Goal: Task Accomplishment & Management: Complete application form

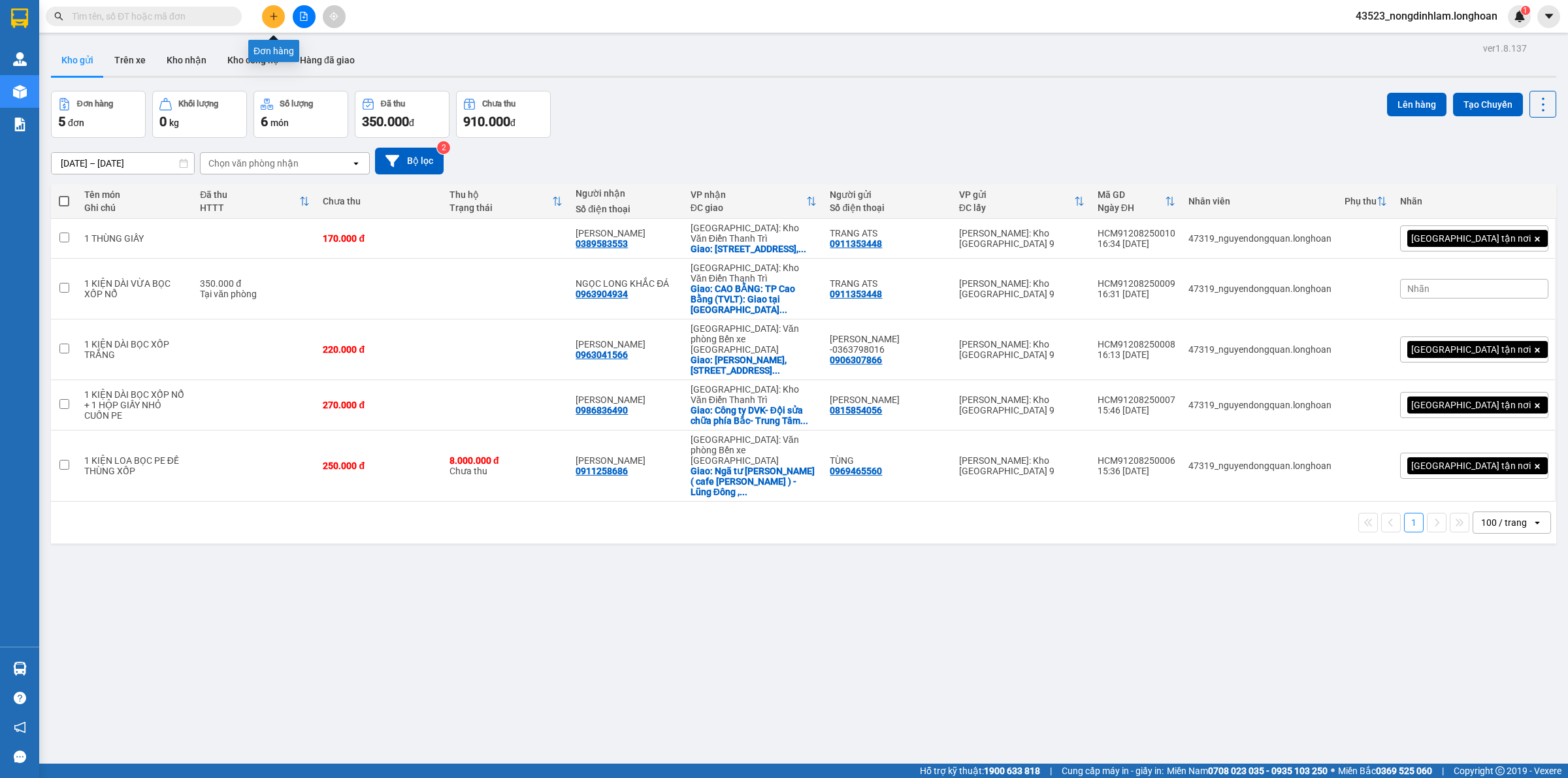
click at [272, 9] on button at bounding box center [273, 17] width 23 height 23
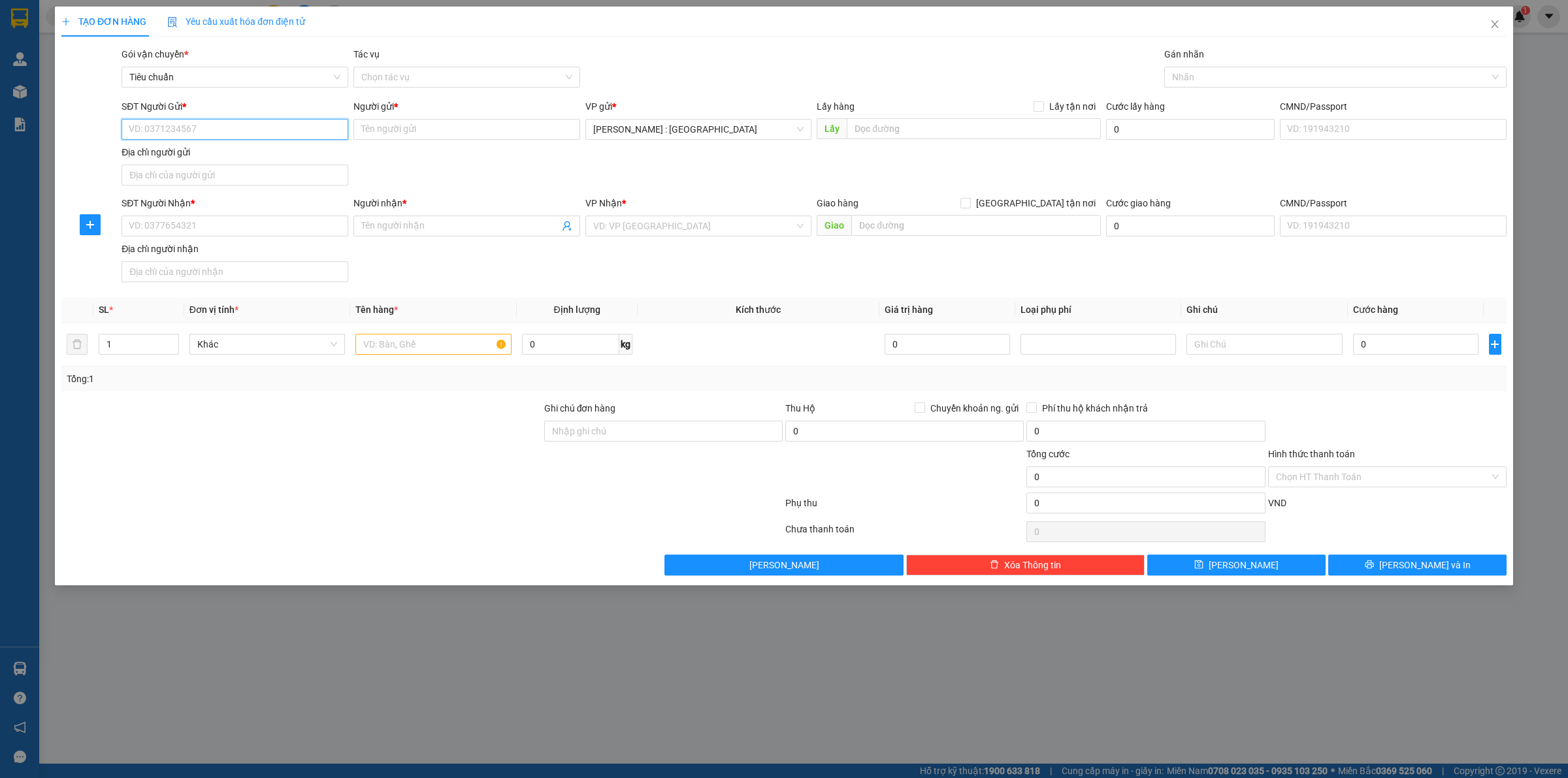
click at [232, 125] on input "SĐT Người Gửi *" at bounding box center [235, 130] width 227 height 21
type input "0907275862"
click at [217, 159] on div "0907275862 - A TRƯỜNG" at bounding box center [235, 156] width 211 height 14
type input "A TRƯỜNG"
checkbox input "true"
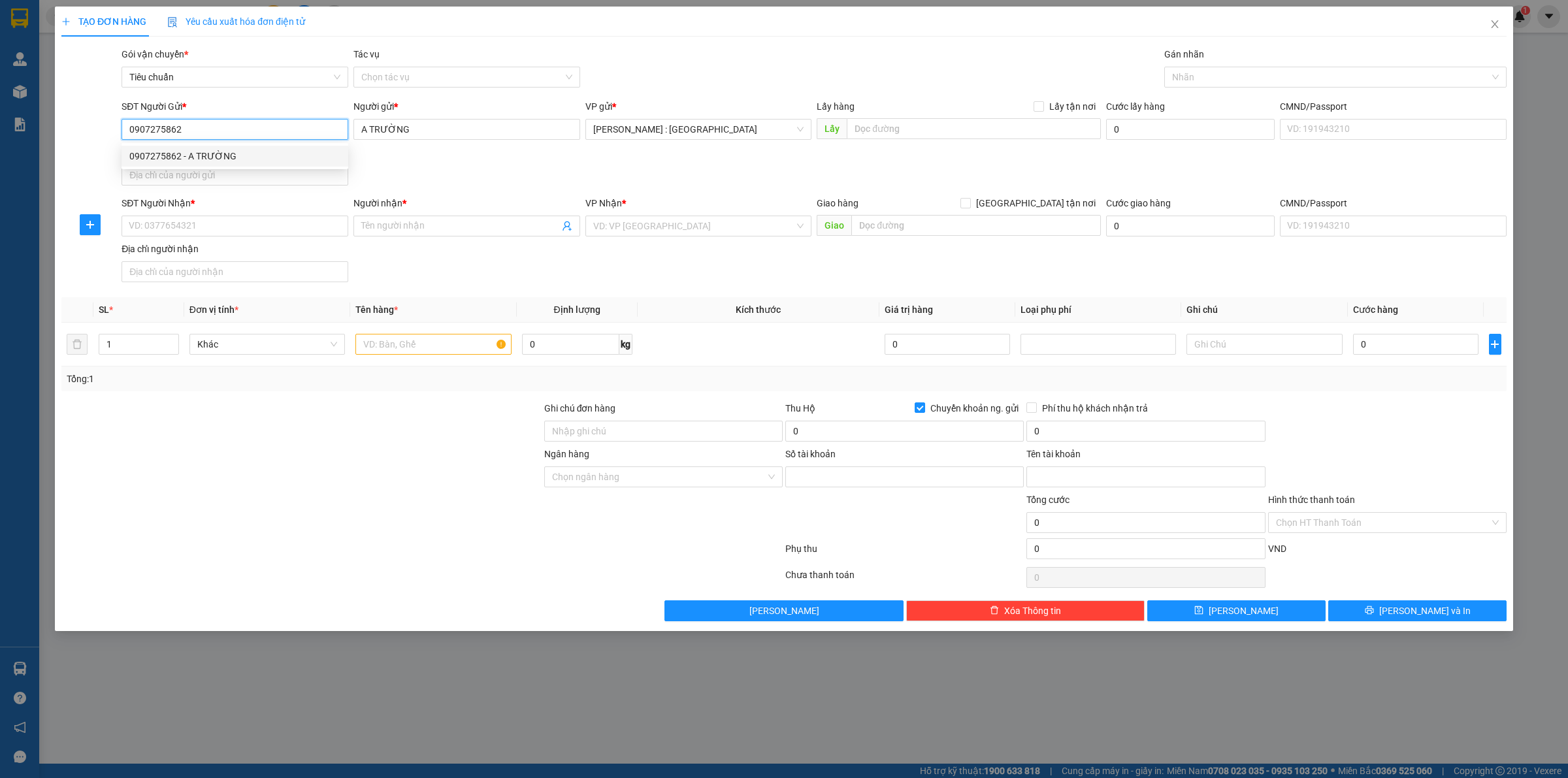
type input "0281001457629"
type input "[PERSON_NAME]"
type input "0907275862"
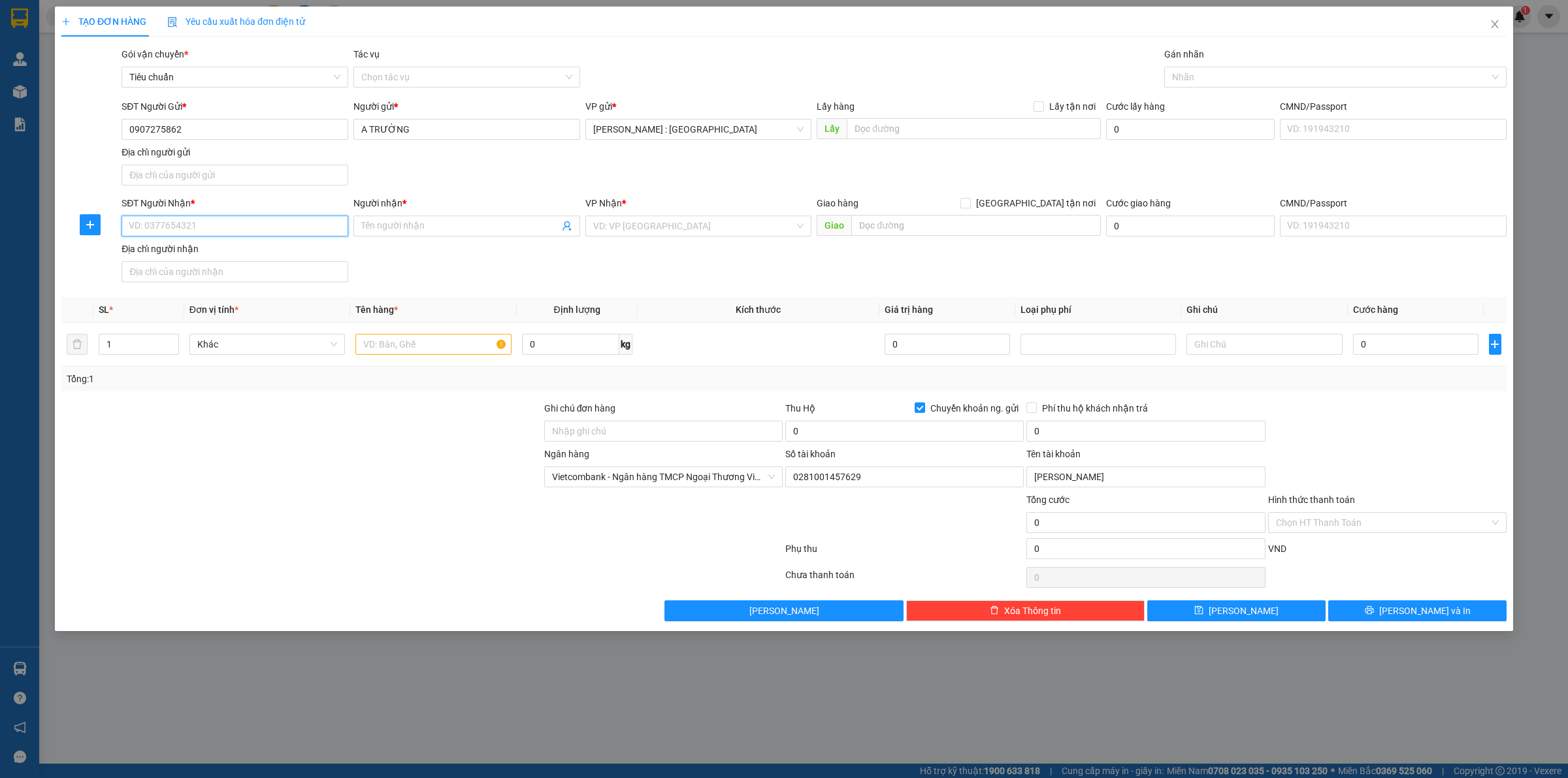
click at [279, 228] on input "SĐT Người Nhận *" at bounding box center [235, 226] width 227 height 21
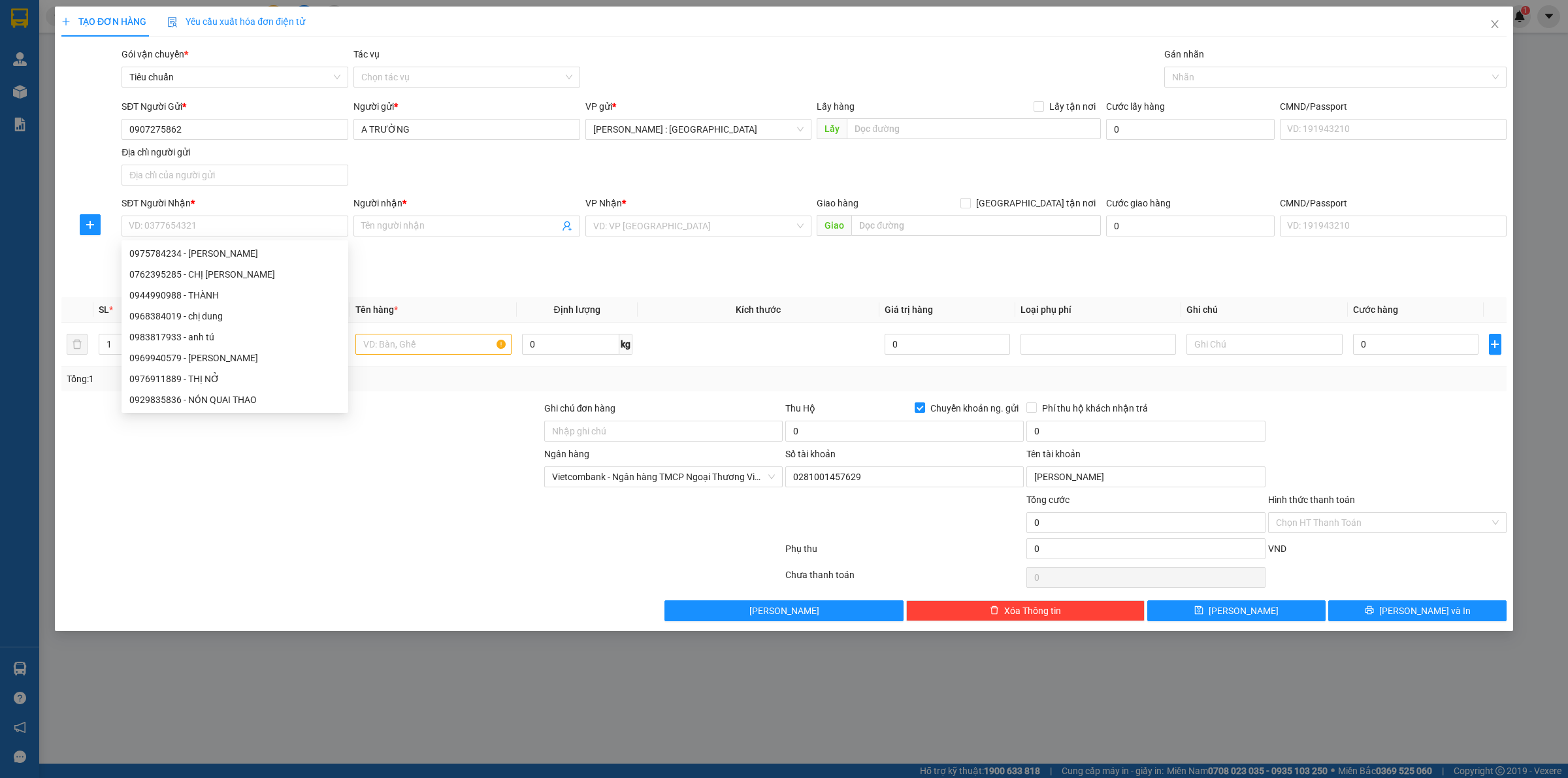
drag, startPoint x: 306, startPoint y: 544, endPoint x: 314, endPoint y: 454, distance: 90.4
click at [307, 544] on div at bounding box center [422, 552] width 724 height 26
click at [413, 350] on input "text" at bounding box center [434, 344] width 156 height 21
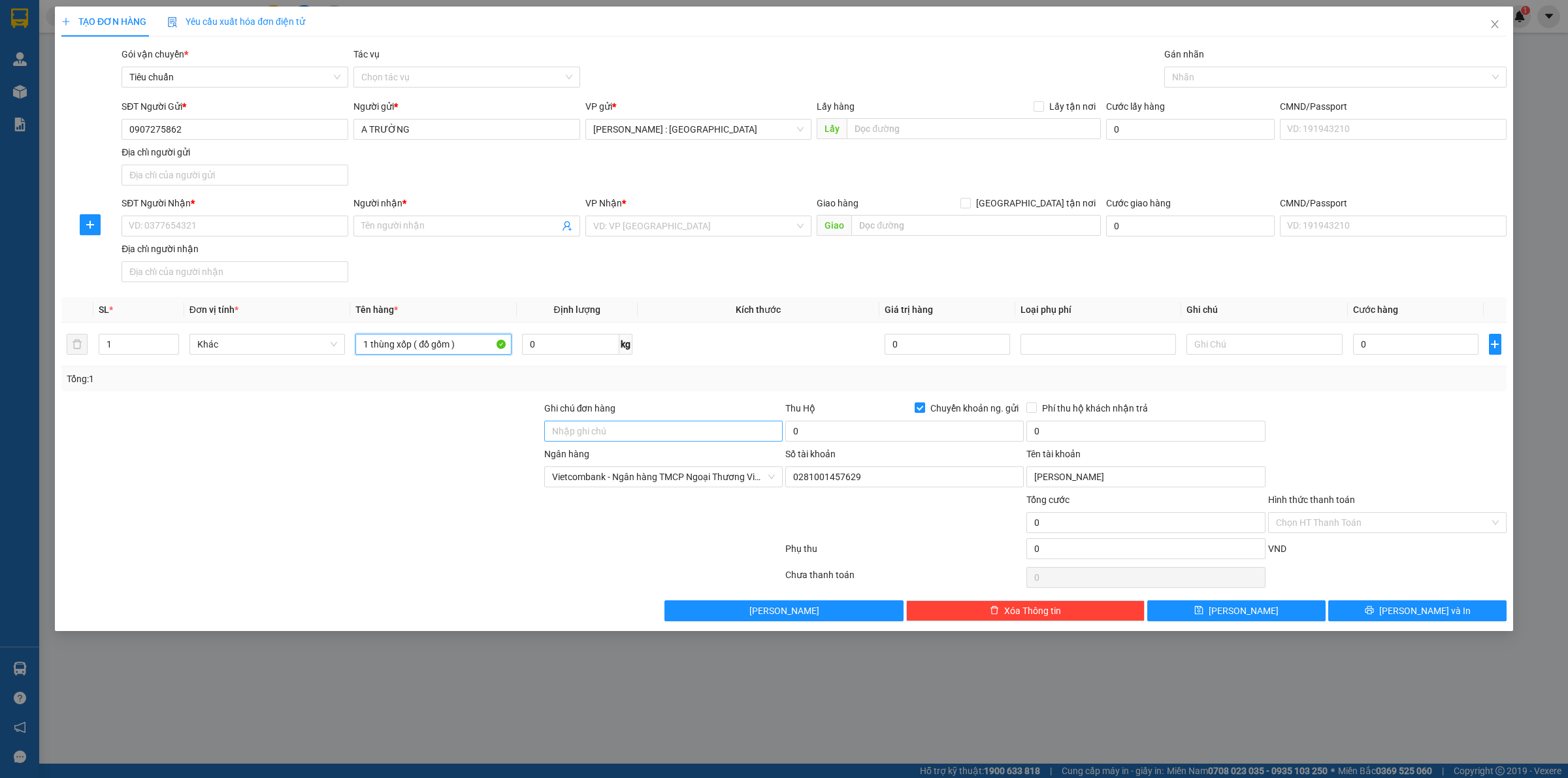
type input "1 thùng xốp ( đồ gốm )"
click at [681, 436] on input "Ghi chú đơn hàng" at bounding box center [663, 431] width 238 height 21
type input "NHẬN [PERSON_NAME], GIAO THEO KIỆN BỂ VỠ KHÔNG ĐỀN, ĐÃ BÁO NGƯỜI GỬI"
click at [1248, 71] on div at bounding box center [1329, 77] width 323 height 16
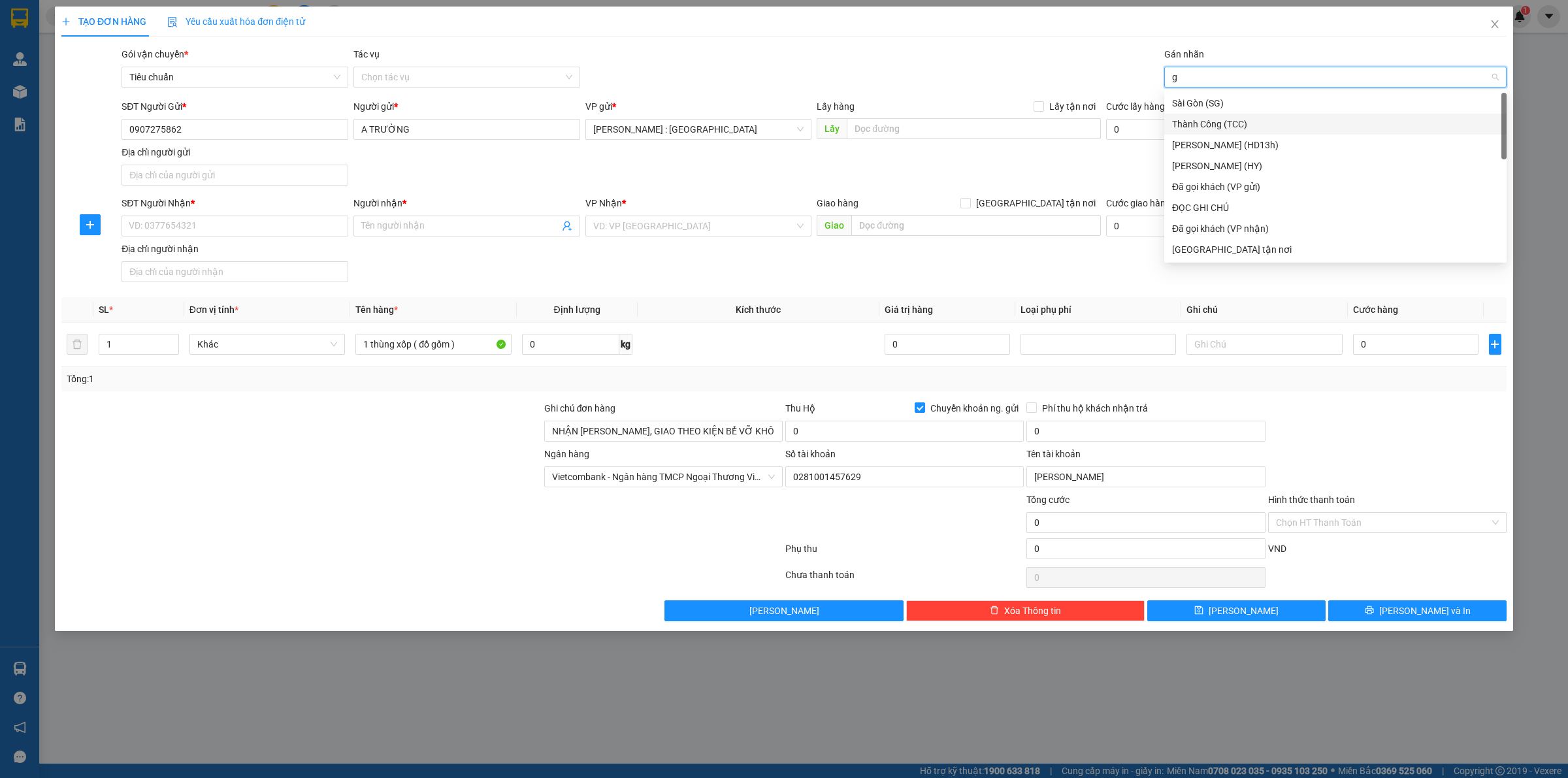
type input "gi"
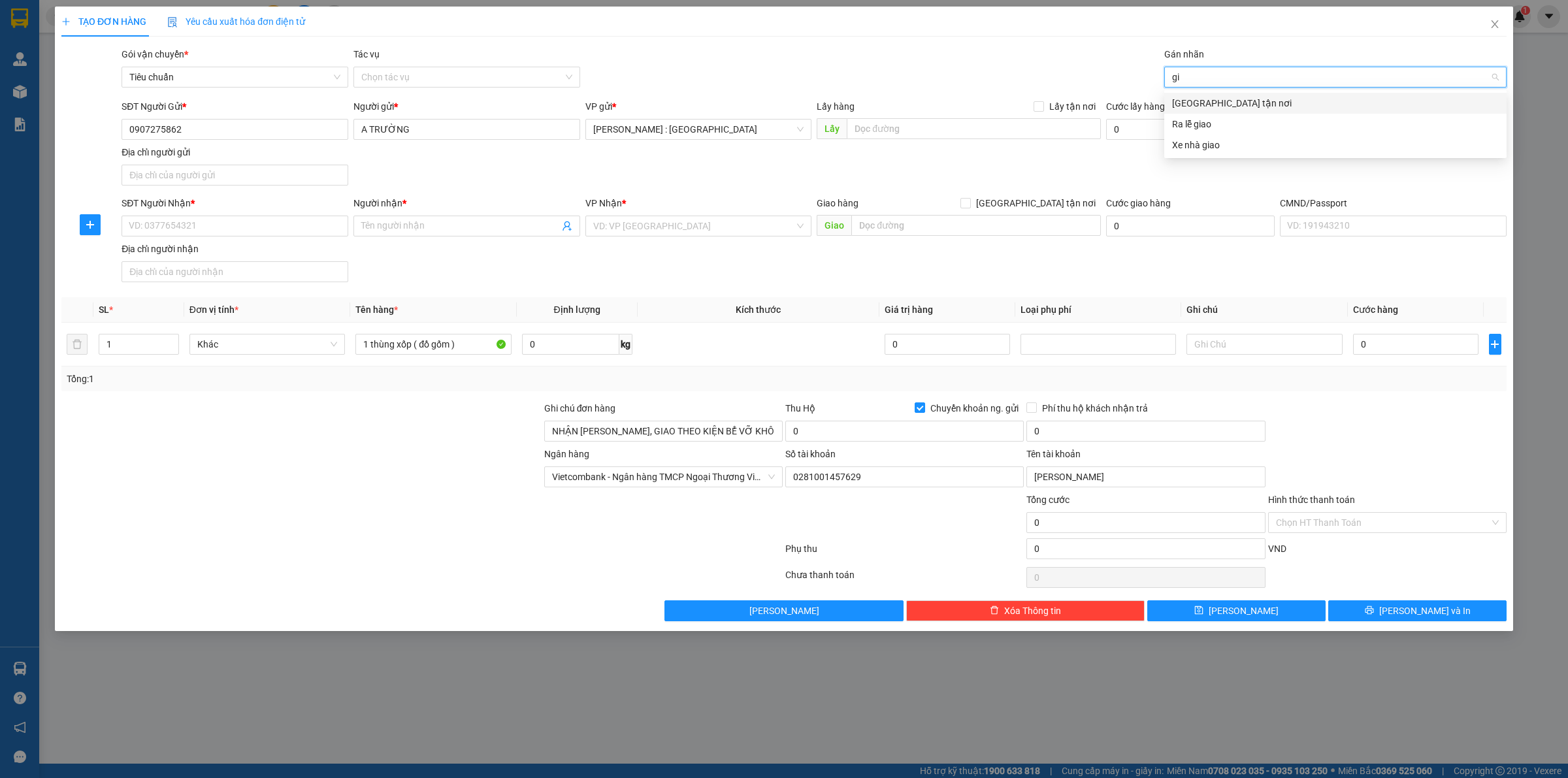
click at [1223, 104] on div "[GEOGRAPHIC_DATA] tận nơi" at bounding box center [1335, 103] width 327 height 14
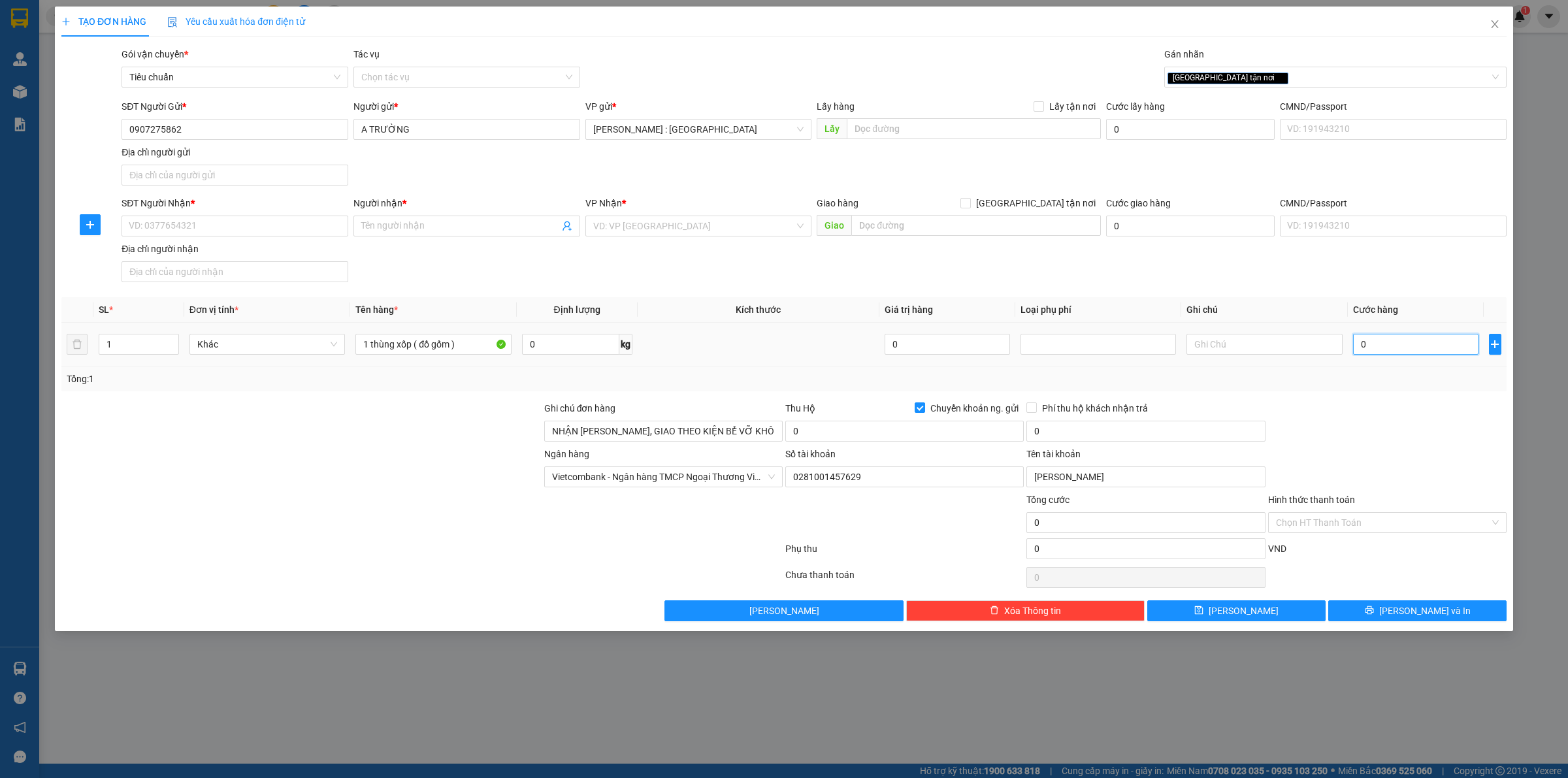
click at [1423, 346] on input "0" at bounding box center [1416, 344] width 125 height 21
type input "4"
type input "45"
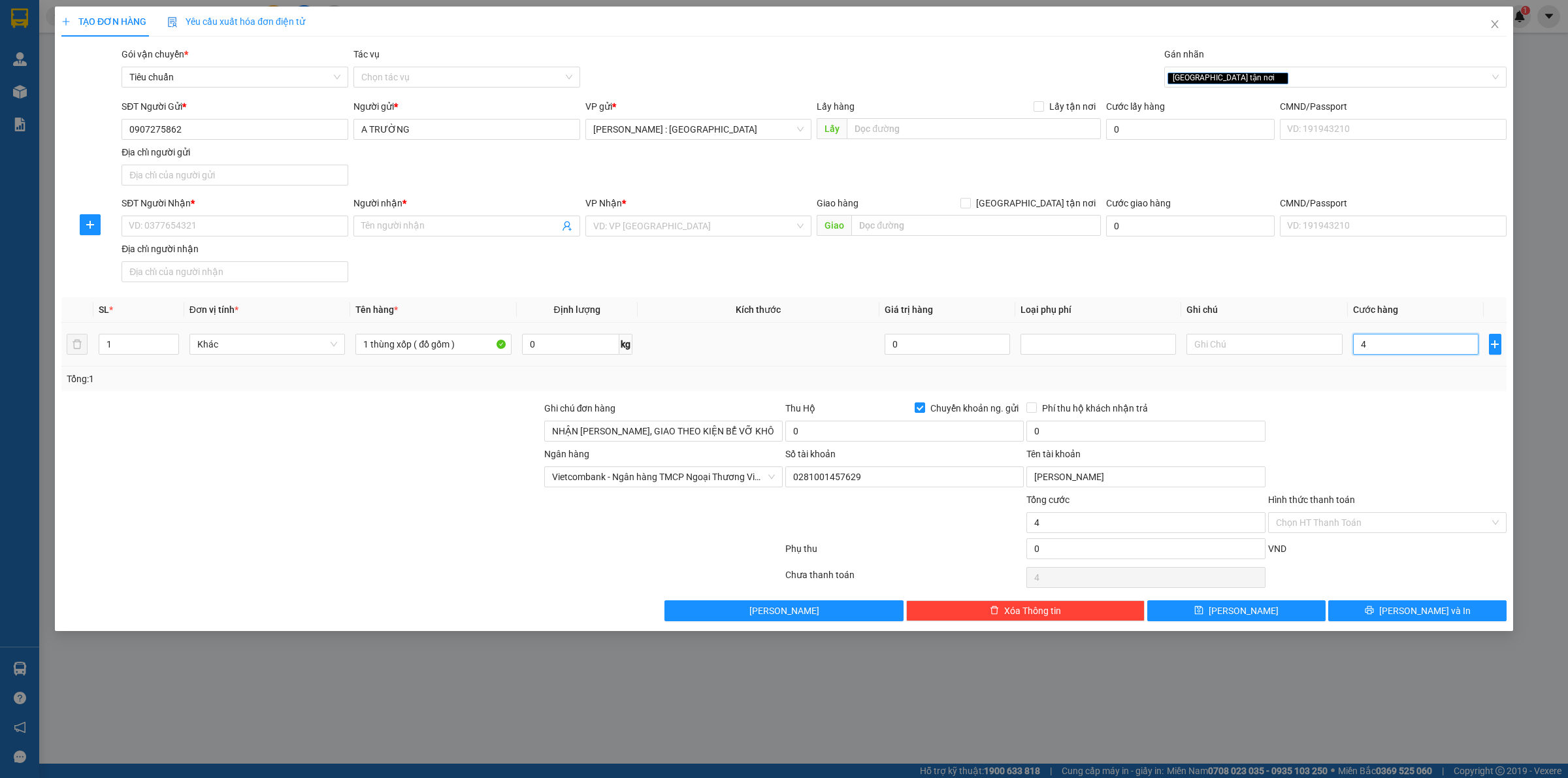
type input "45"
type input "450"
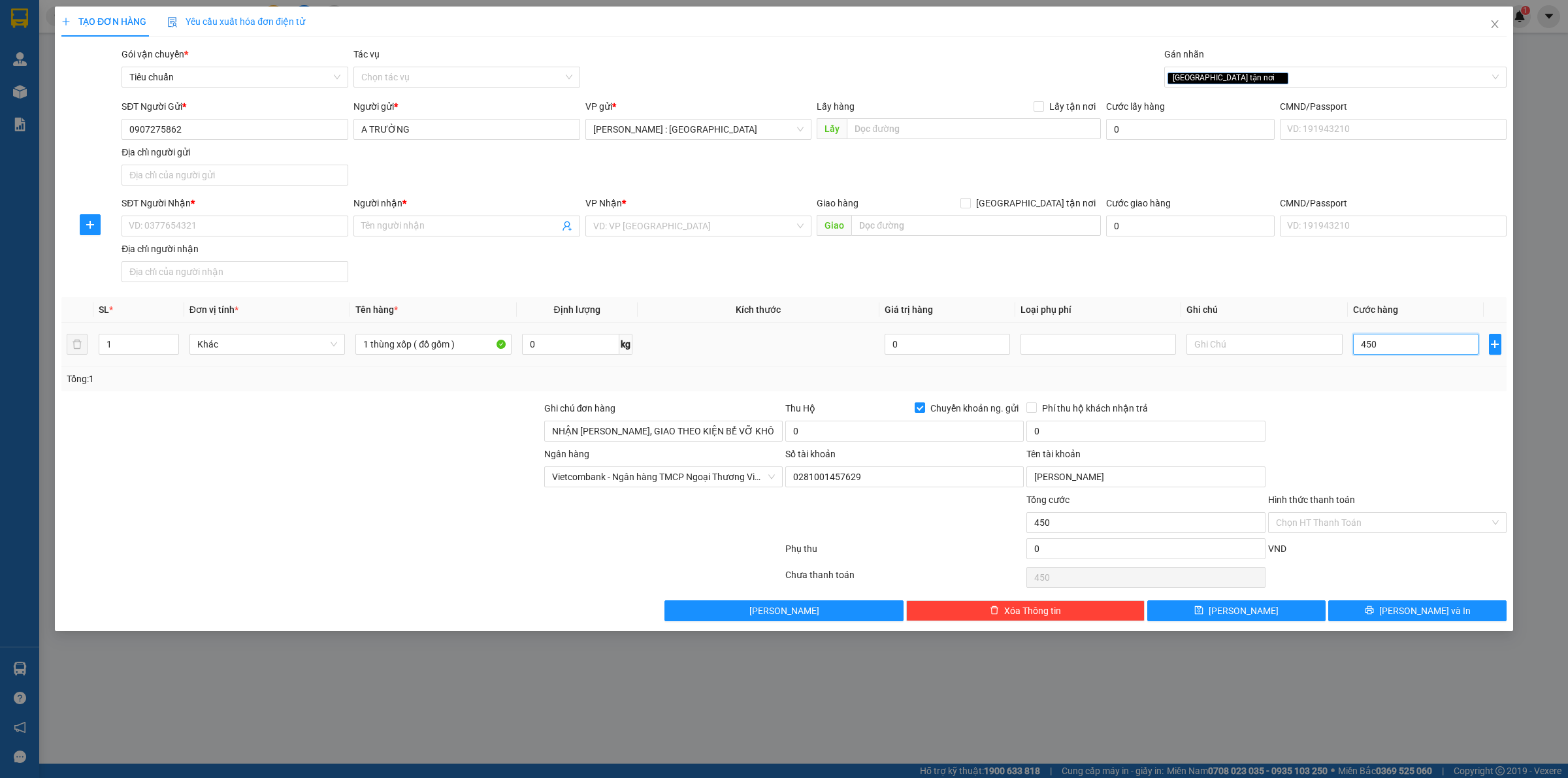
type input "4.500"
type input "45.000"
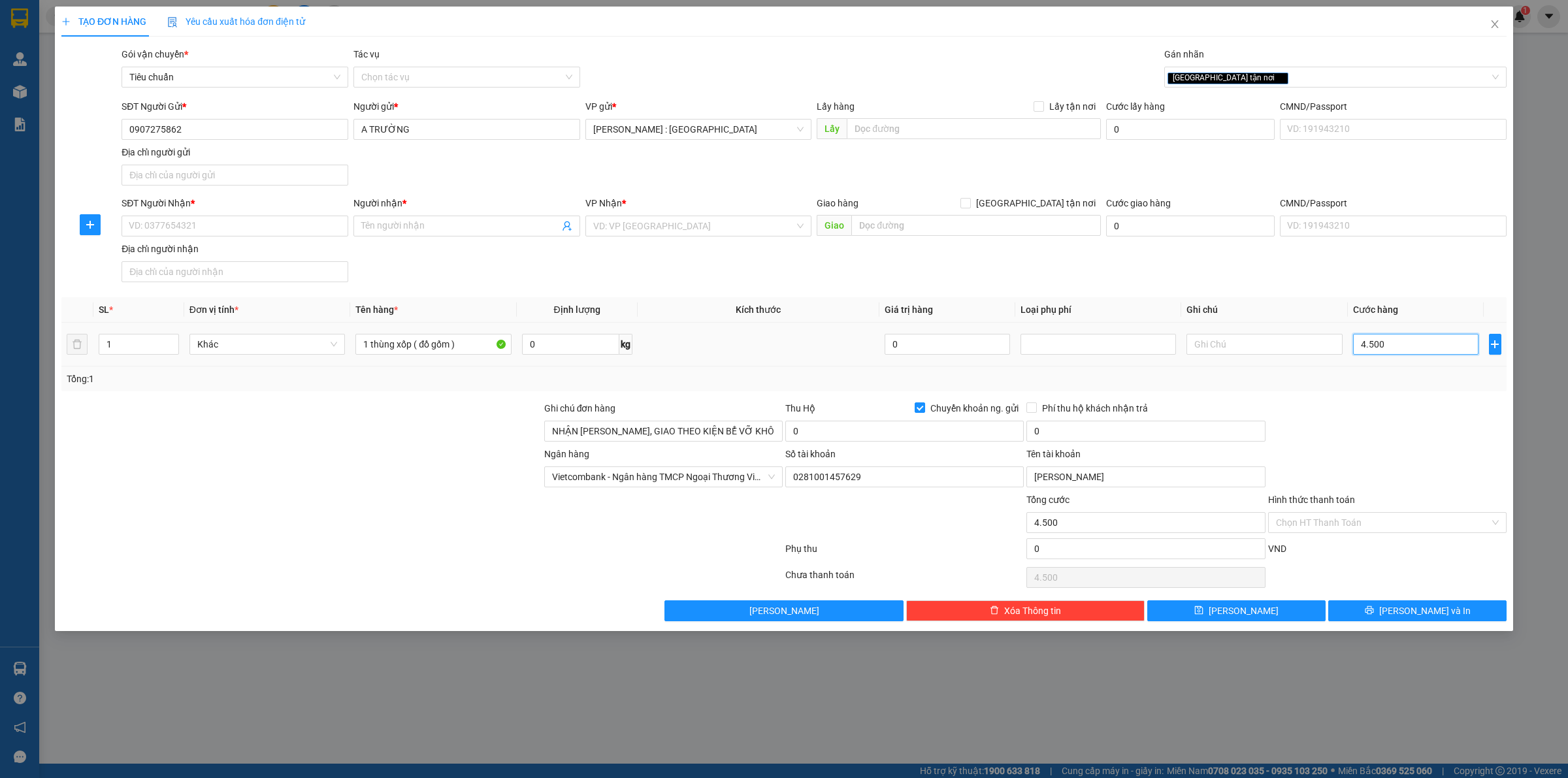
type input "45.000"
type input "450.000"
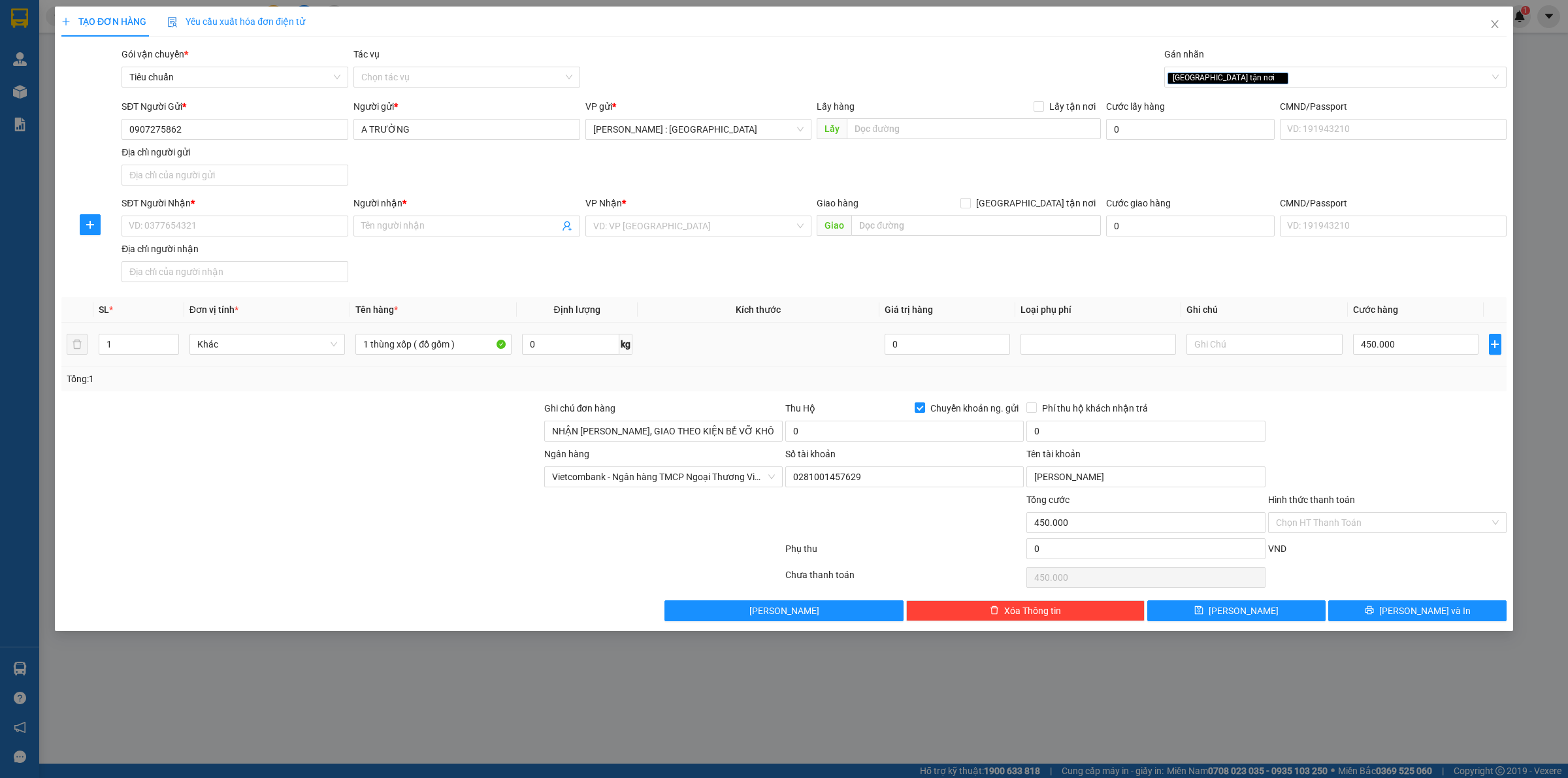
click at [738, 366] on td at bounding box center [759, 345] width 242 height 44
click at [192, 215] on div "SĐT Người Nhận *" at bounding box center [235, 206] width 227 height 19
click at [197, 228] on input "SĐT Người Nhận *" at bounding box center [235, 226] width 227 height 21
type input "0"
click at [802, 442] on input "0" at bounding box center [905, 431] width 238 height 21
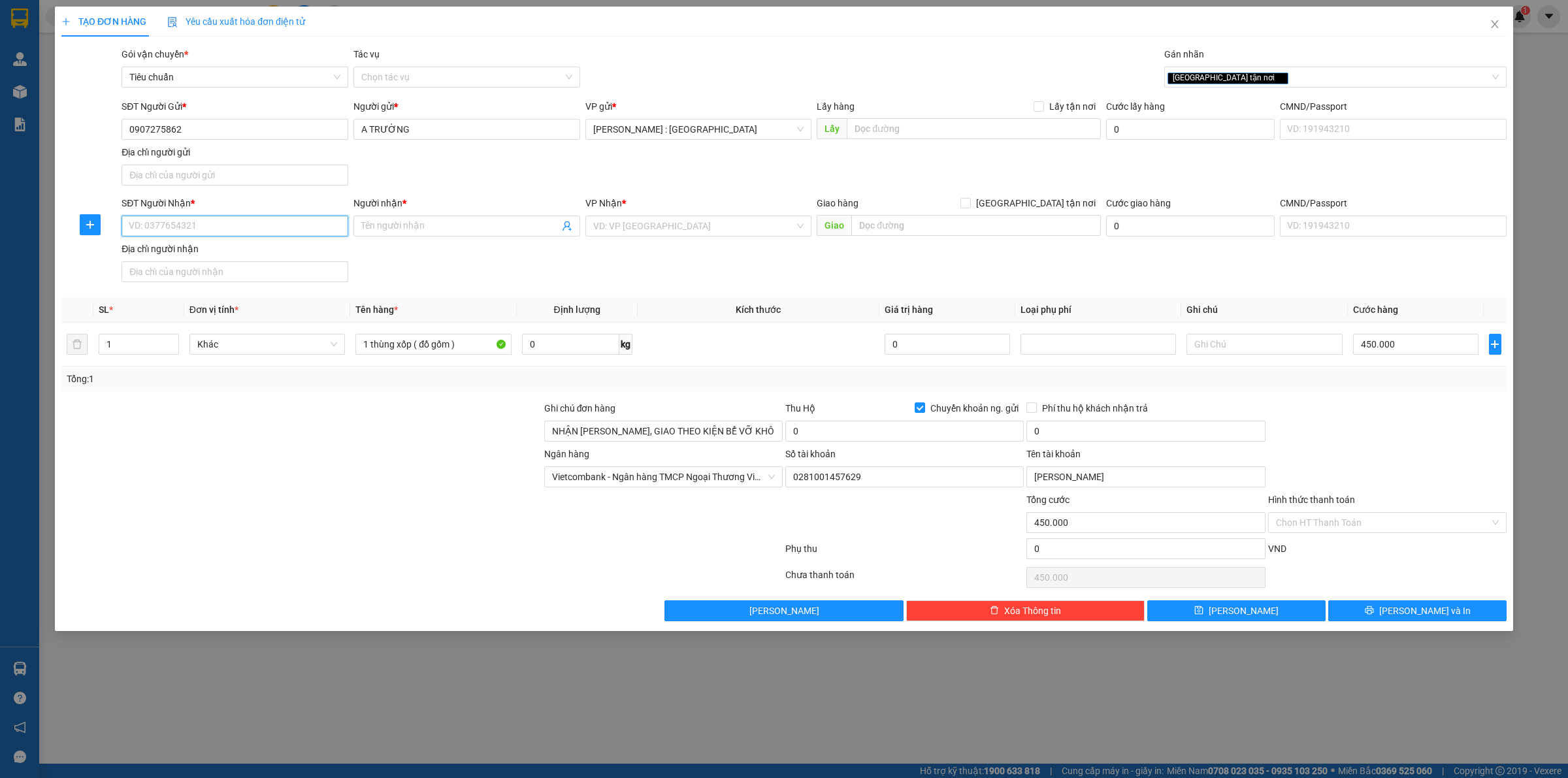
click at [256, 230] on input "SĐT Người Nhận *" at bounding box center [235, 226] width 227 height 21
click at [148, 228] on input "0933892059" at bounding box center [235, 226] width 227 height 21
click at [164, 228] on input "0933892059" at bounding box center [235, 226] width 227 height 21
drag, startPoint x: 189, startPoint y: 229, endPoint x: 123, endPoint y: 227, distance: 66.0
click at [123, 227] on input "0933892059" at bounding box center [235, 226] width 227 height 21
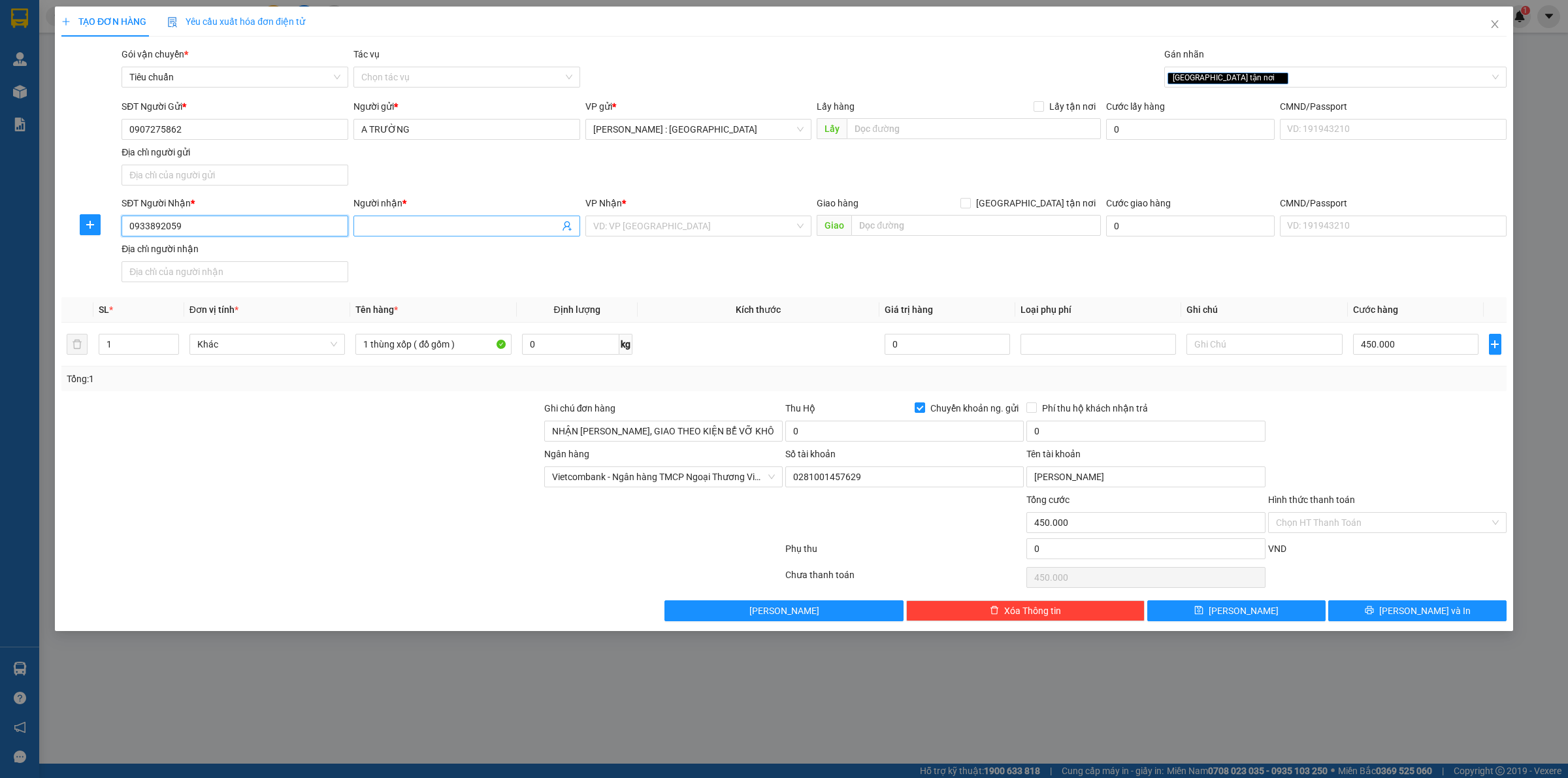
type input "0933892059"
click at [449, 220] on input "Người nhận *" at bounding box center [461, 226] width 198 height 14
type input "h"
type input "A"
type input "ÁI PHI"
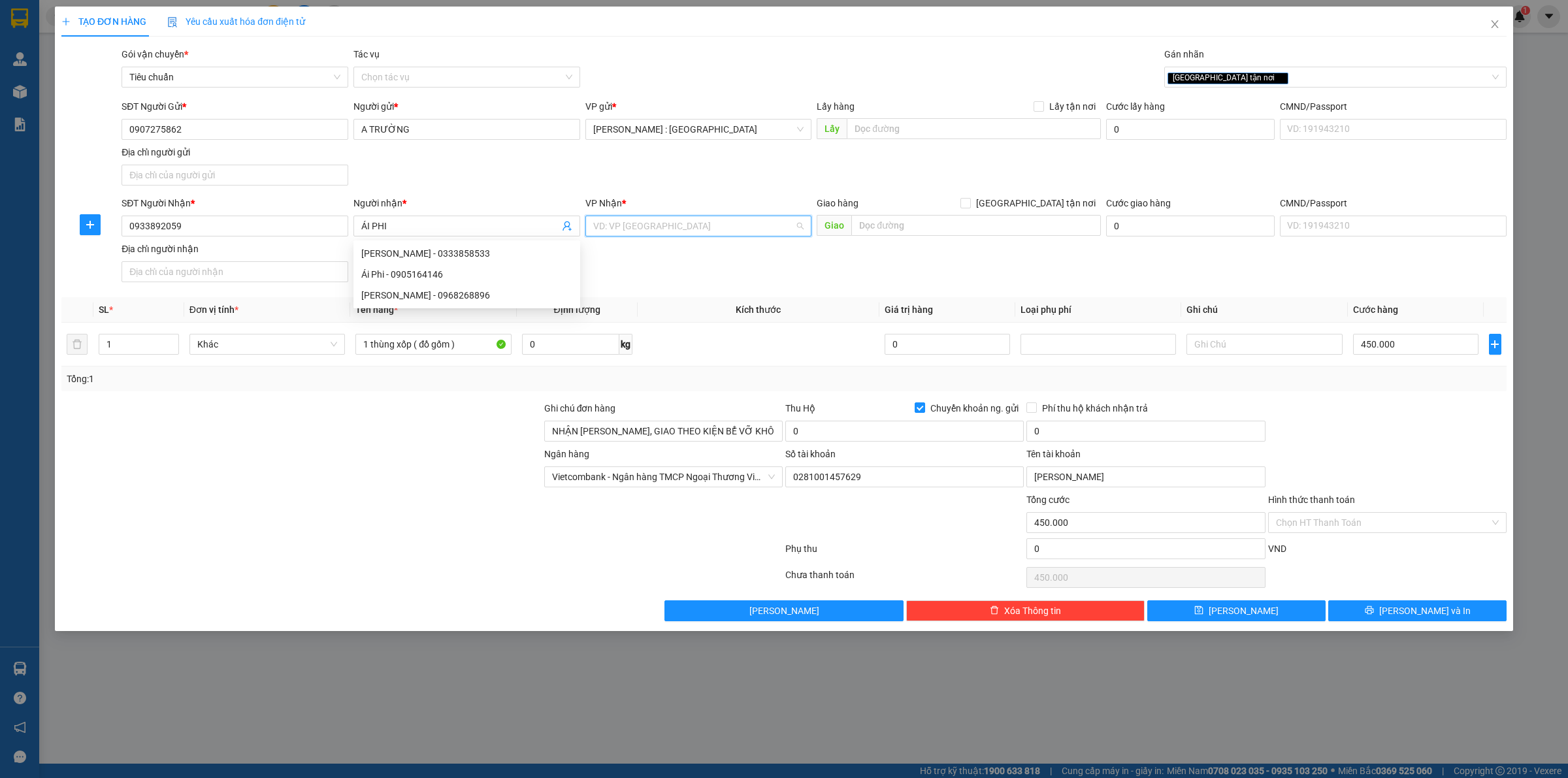
click at [655, 233] on input "search" at bounding box center [694, 226] width 202 height 19
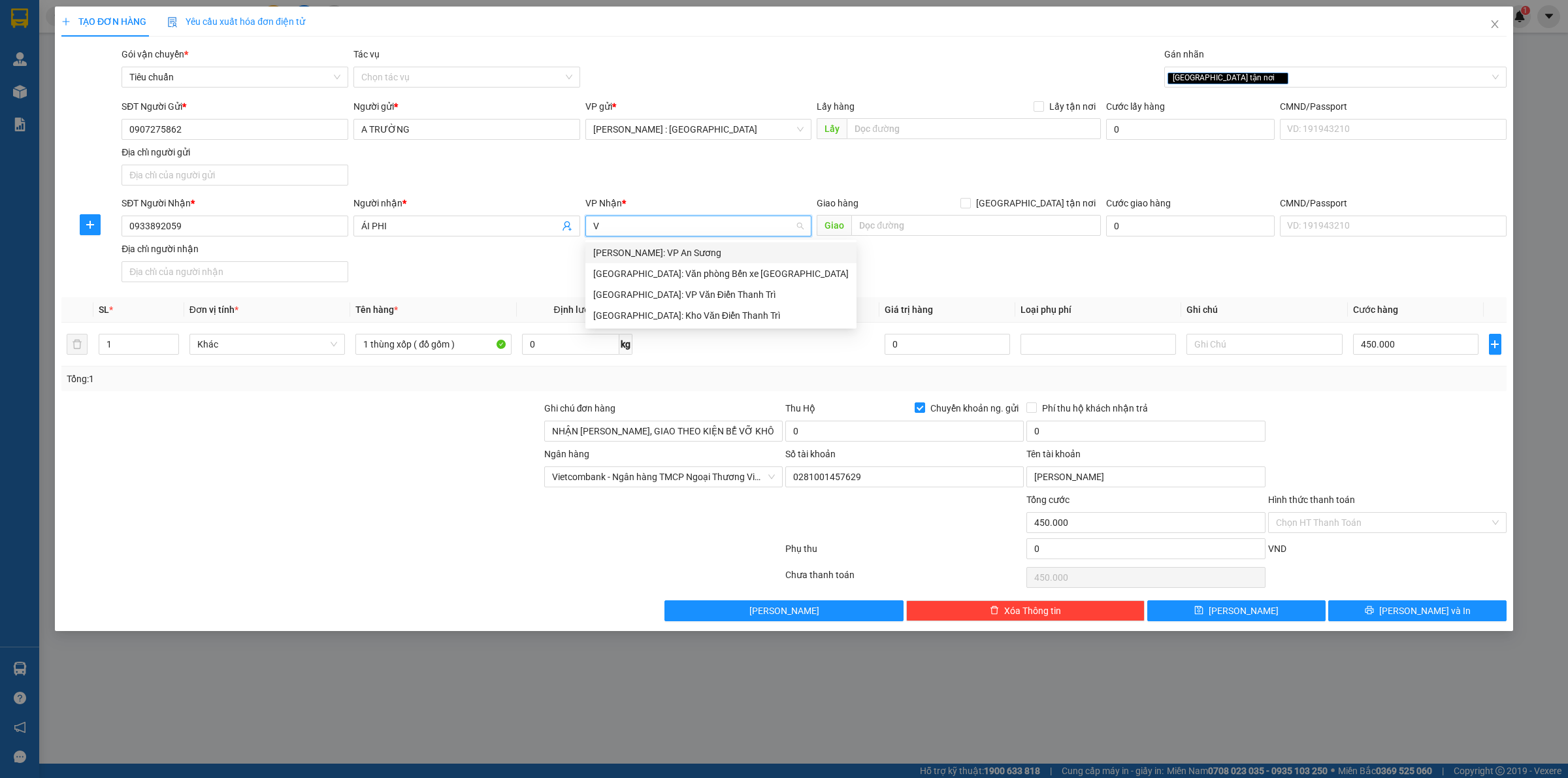
type input "VĂ"
click at [701, 297] on div "[GEOGRAPHIC_DATA]: Kho Văn Điển Thanh Trì" at bounding box center [721, 294] width 256 height 14
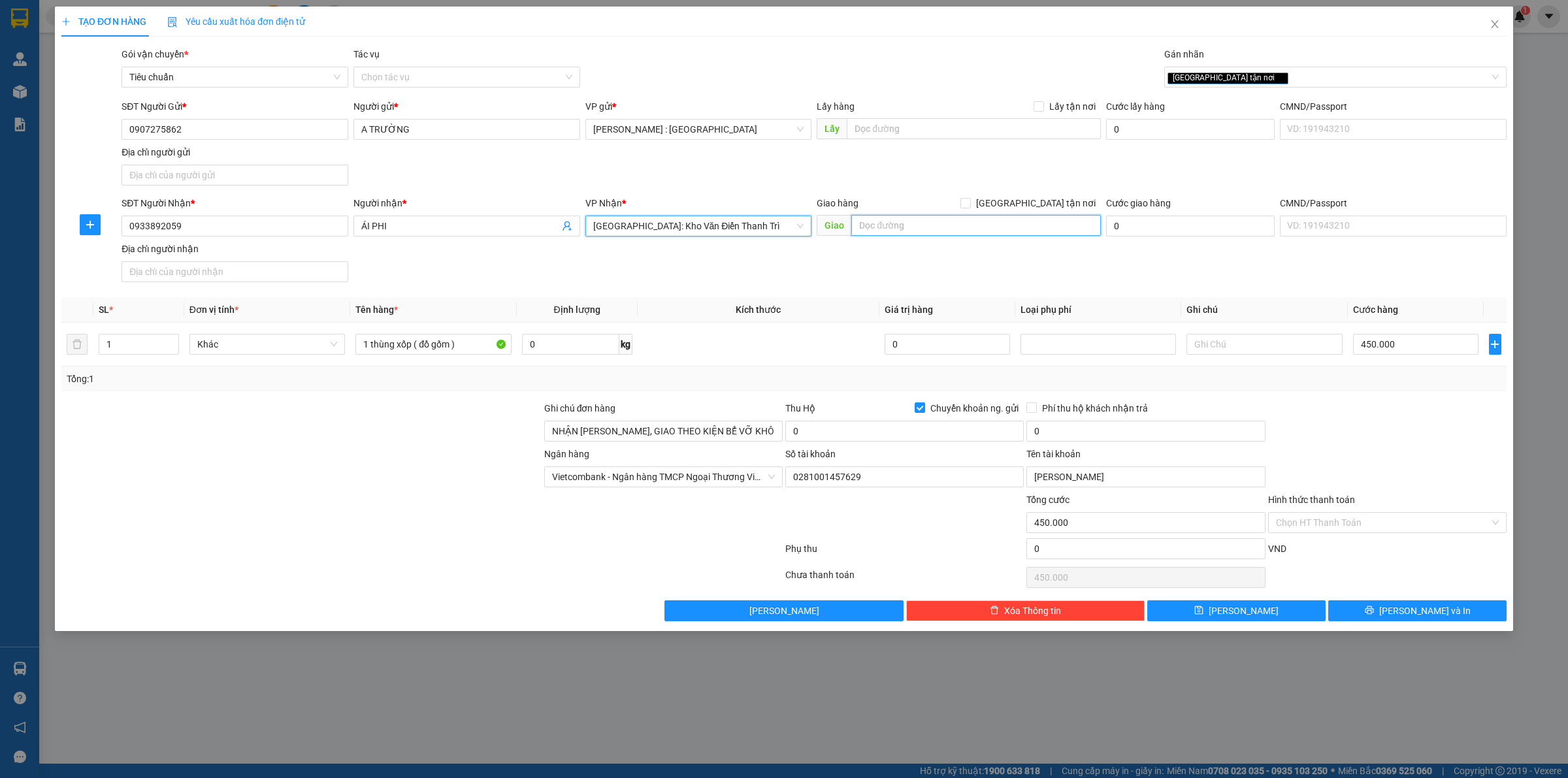
click at [907, 226] on input "text" at bounding box center [976, 225] width 250 height 21
click at [856, 229] on input "HOÀNG NAM, NGHĨA HƯNG, [GEOGRAPHIC_DATA]" at bounding box center [976, 225] width 250 height 21
type input "NAM ĐỊNH: [PERSON_NAME], [GEOGRAPHIC_DATA], [GEOGRAPHIC_DATA]"
click at [1044, 204] on span "[GEOGRAPHIC_DATA] tận nơi" at bounding box center [1036, 203] width 130 height 14
click at [970, 204] on input "[GEOGRAPHIC_DATA] tận nơi" at bounding box center [965, 202] width 9 height 9
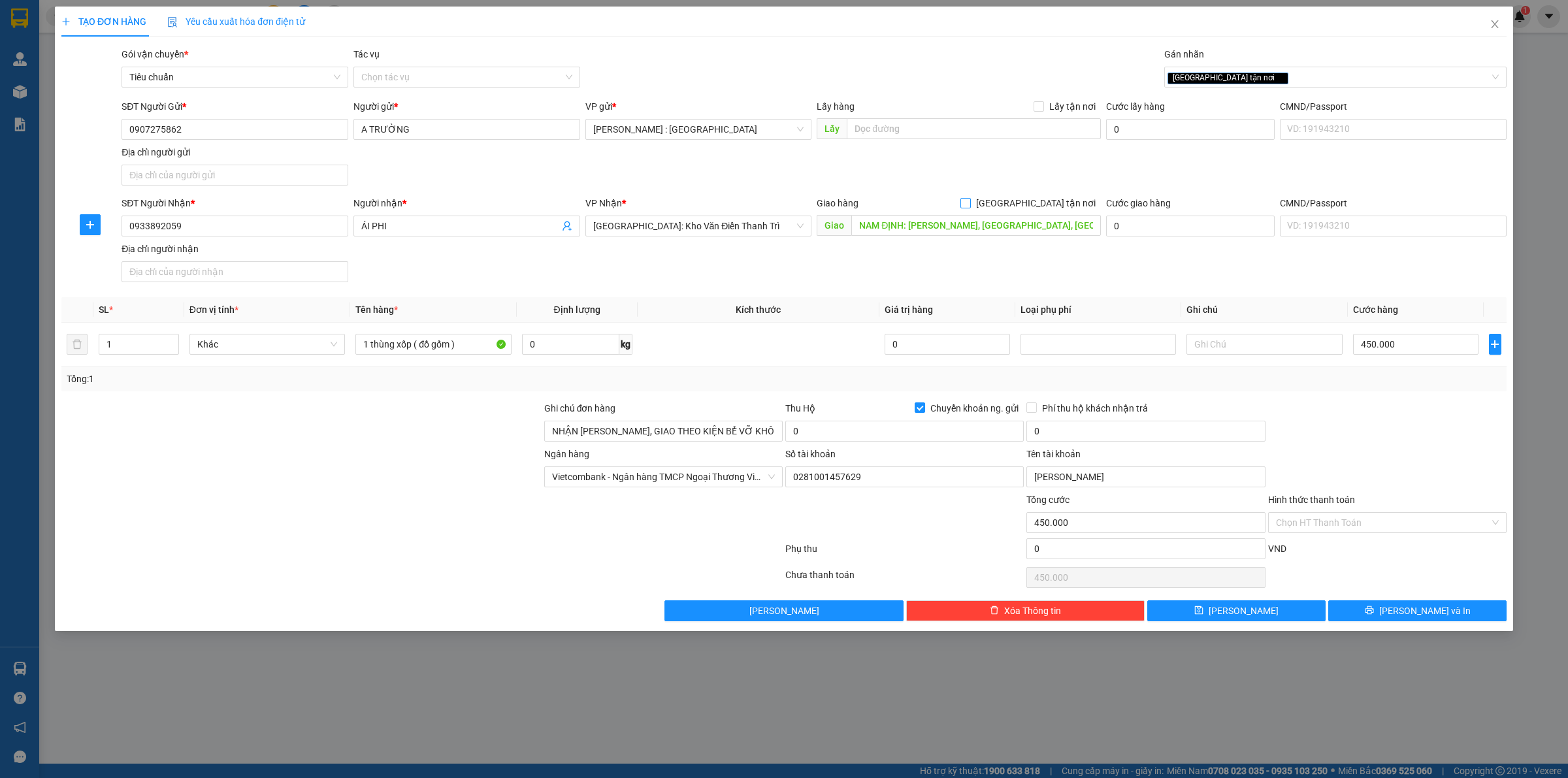
checkbox input "true"
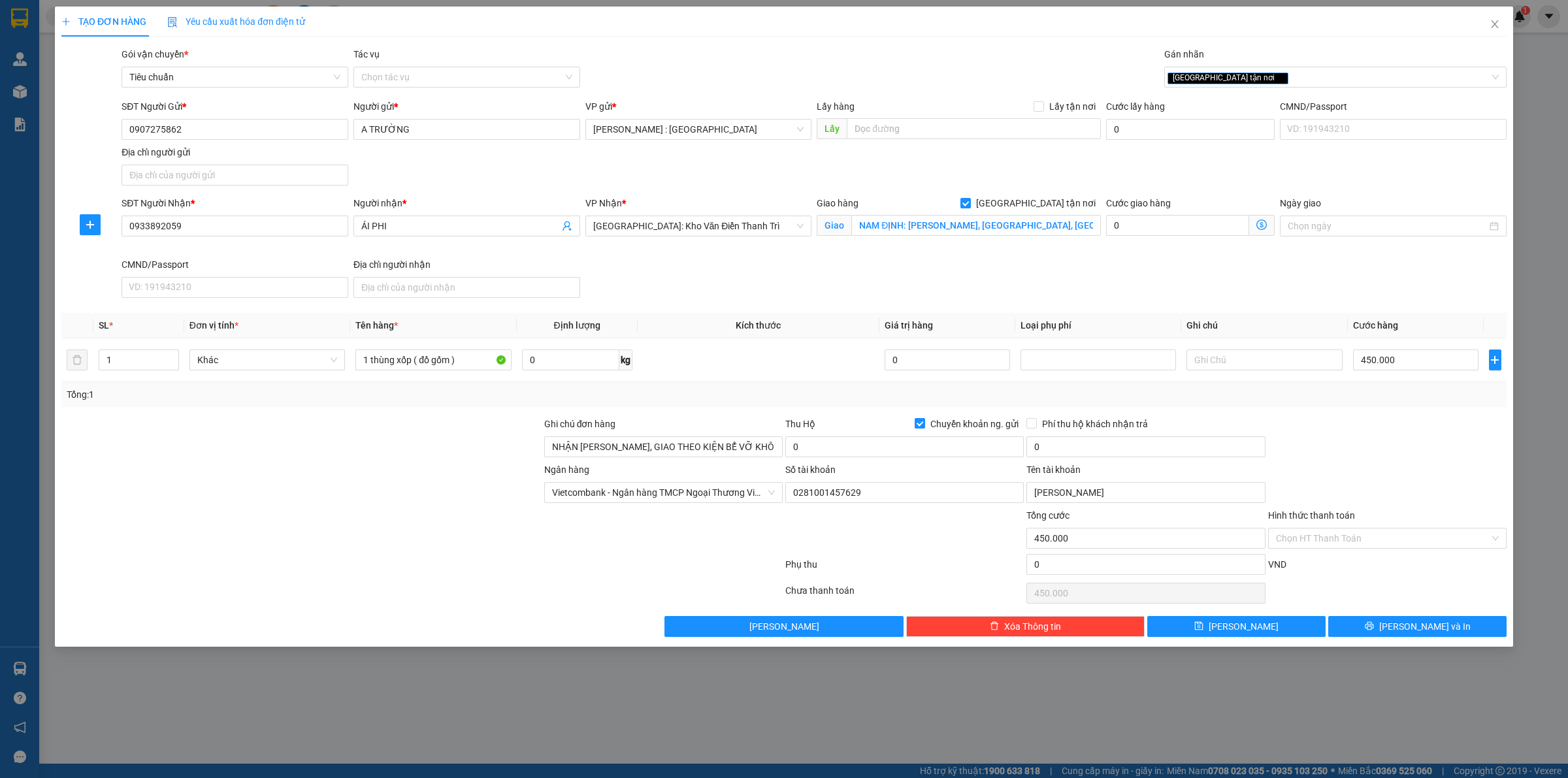
click at [936, 422] on span "Chuyển khoản ng. gửi" at bounding box center [974, 424] width 99 height 14
click at [924, 422] on input "Chuyển khoản ng. gửi" at bounding box center [919, 422] width 9 height 9
checkbox input "false"
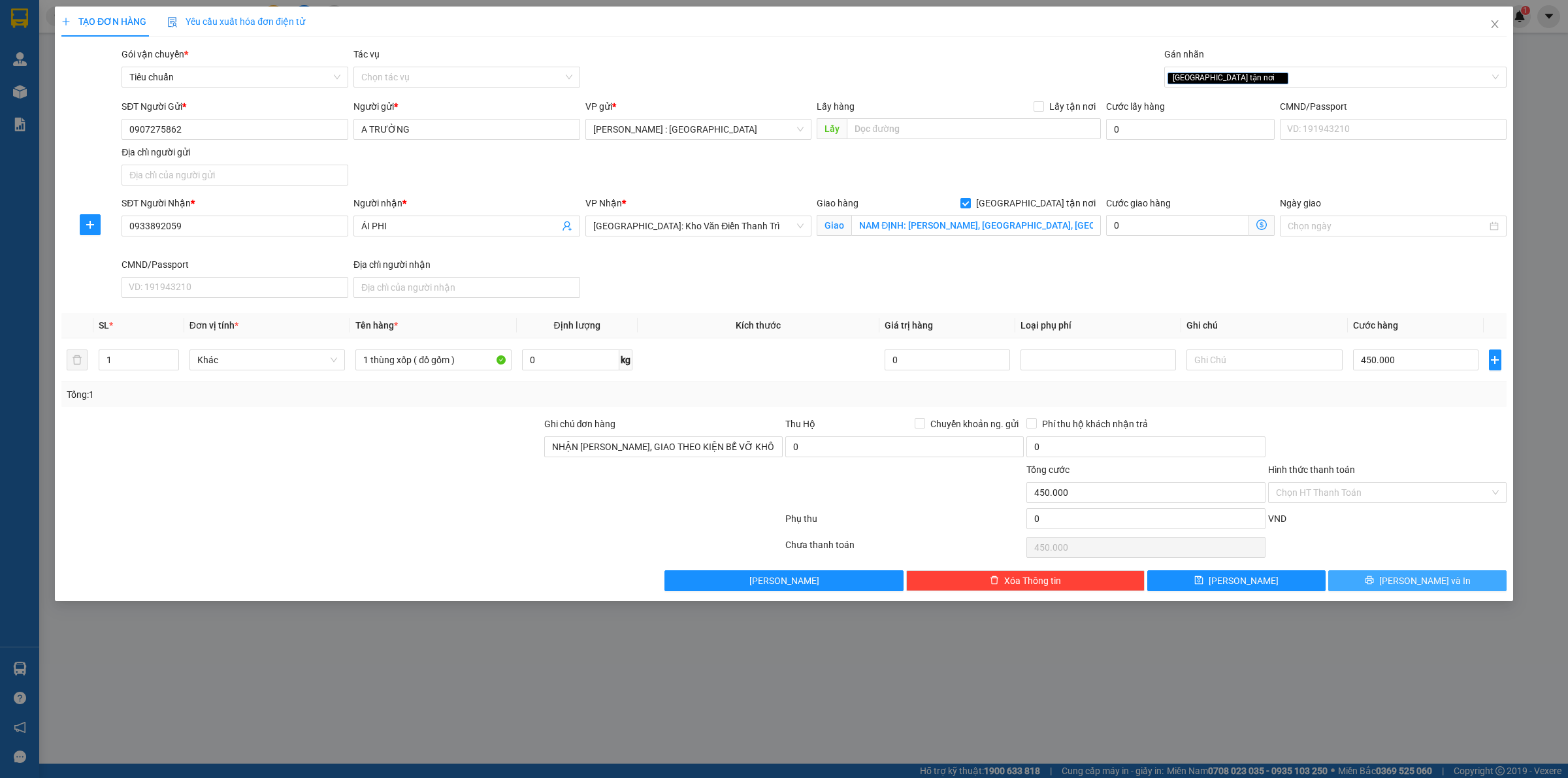
click at [1410, 576] on span "[PERSON_NAME] và In" at bounding box center [1425, 581] width 91 height 14
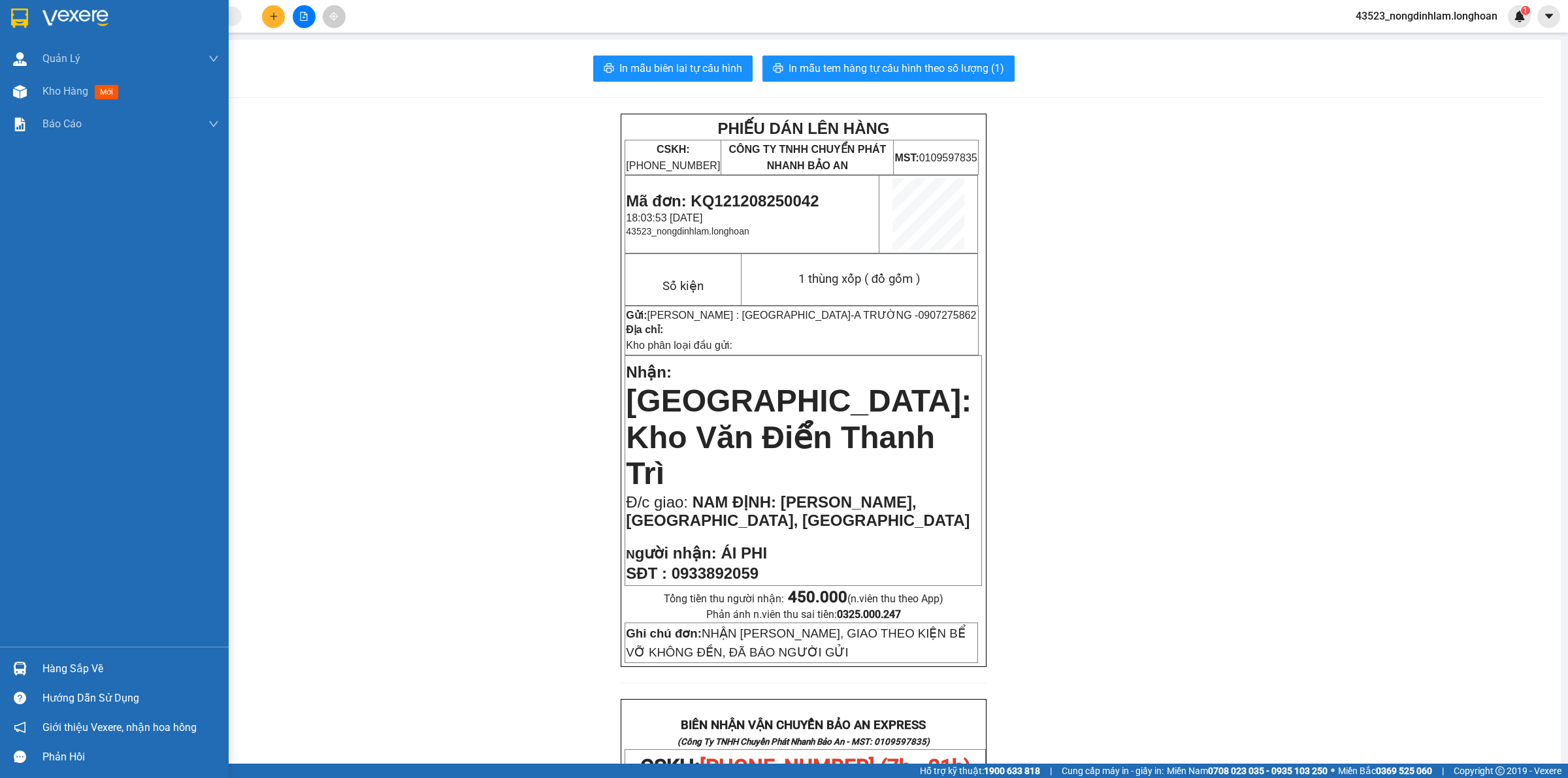
click at [24, 20] on img at bounding box center [19, 18] width 17 height 19
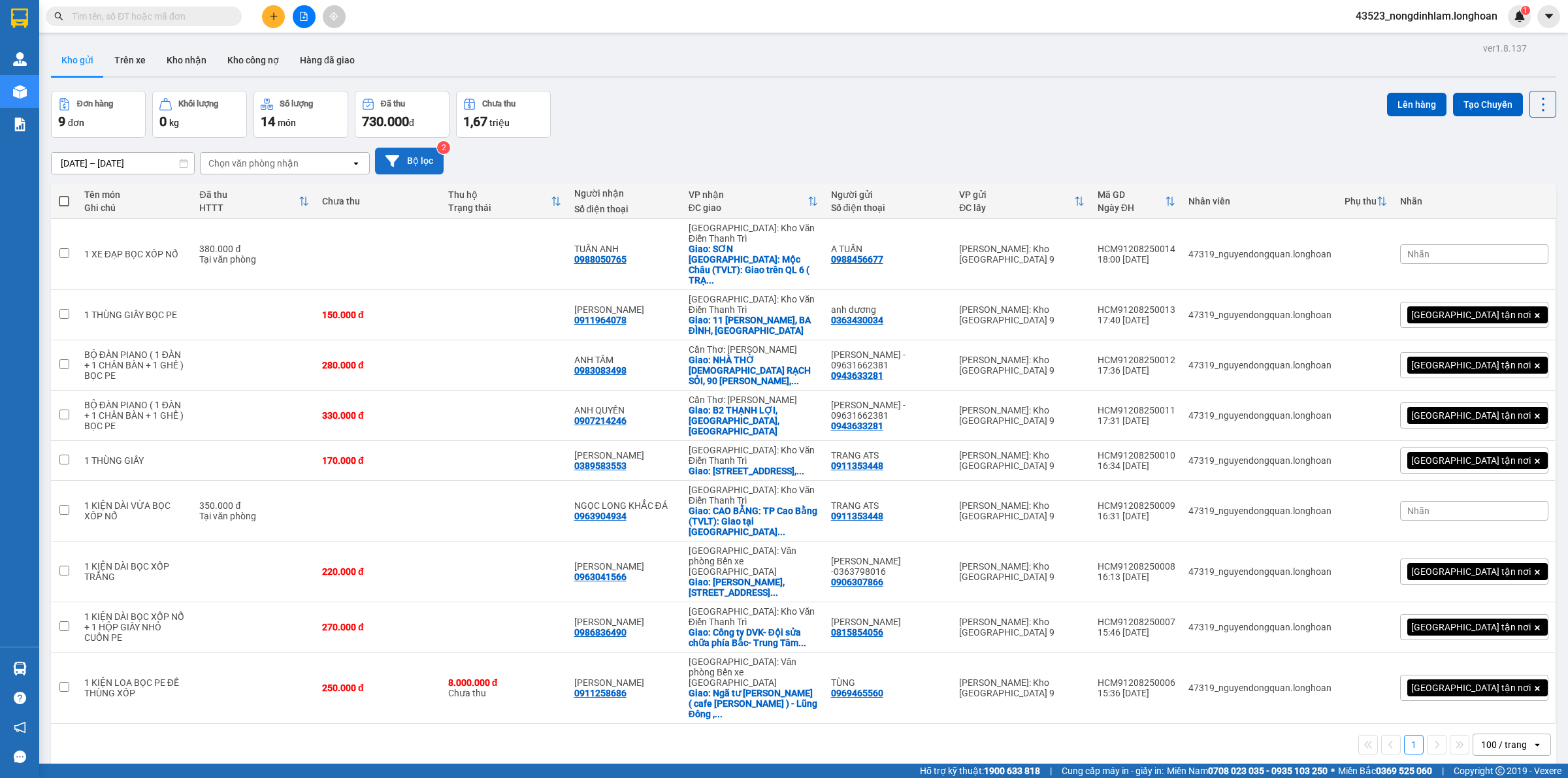
click at [428, 159] on button "Bộ lọc" at bounding box center [409, 161] width 68 height 27
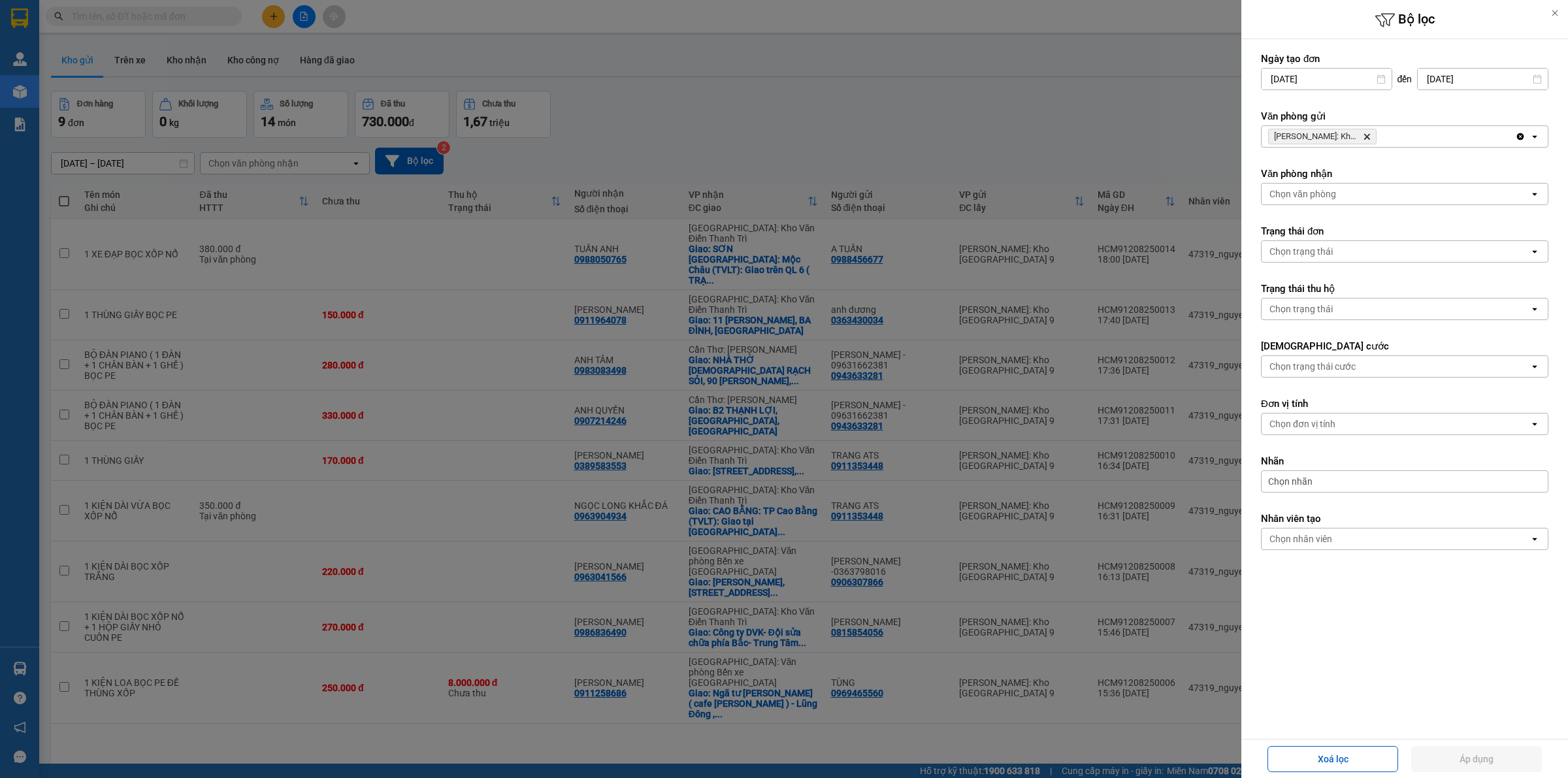
click at [1367, 140] on icon "Delete" at bounding box center [1367, 136] width 8 height 8
click at [1357, 132] on div "Chọn văn phòng" at bounding box center [1395, 137] width 268 height 21
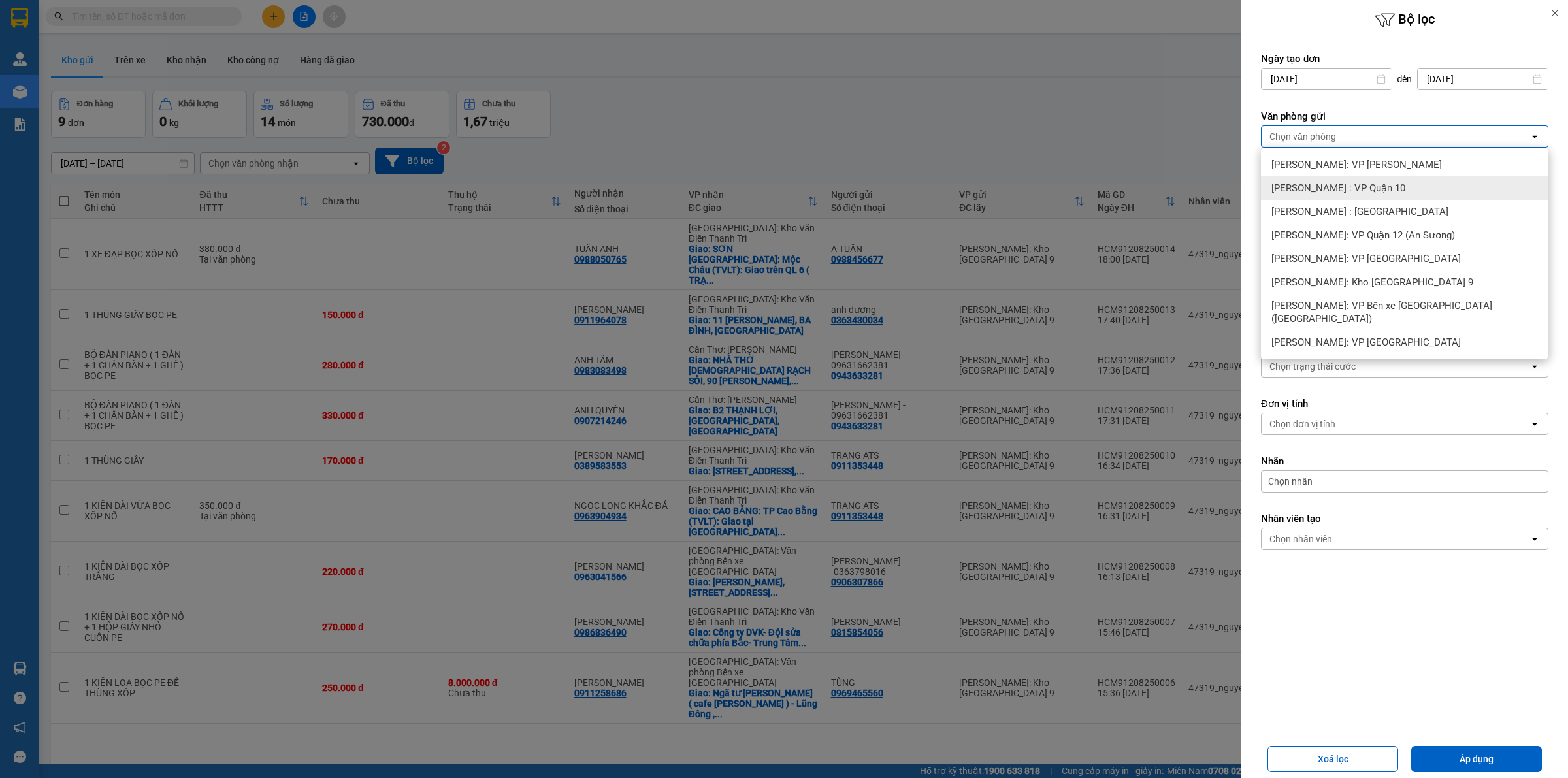
click at [1367, 185] on span "[PERSON_NAME] : VP Quận 10" at bounding box center [1338, 187] width 134 height 13
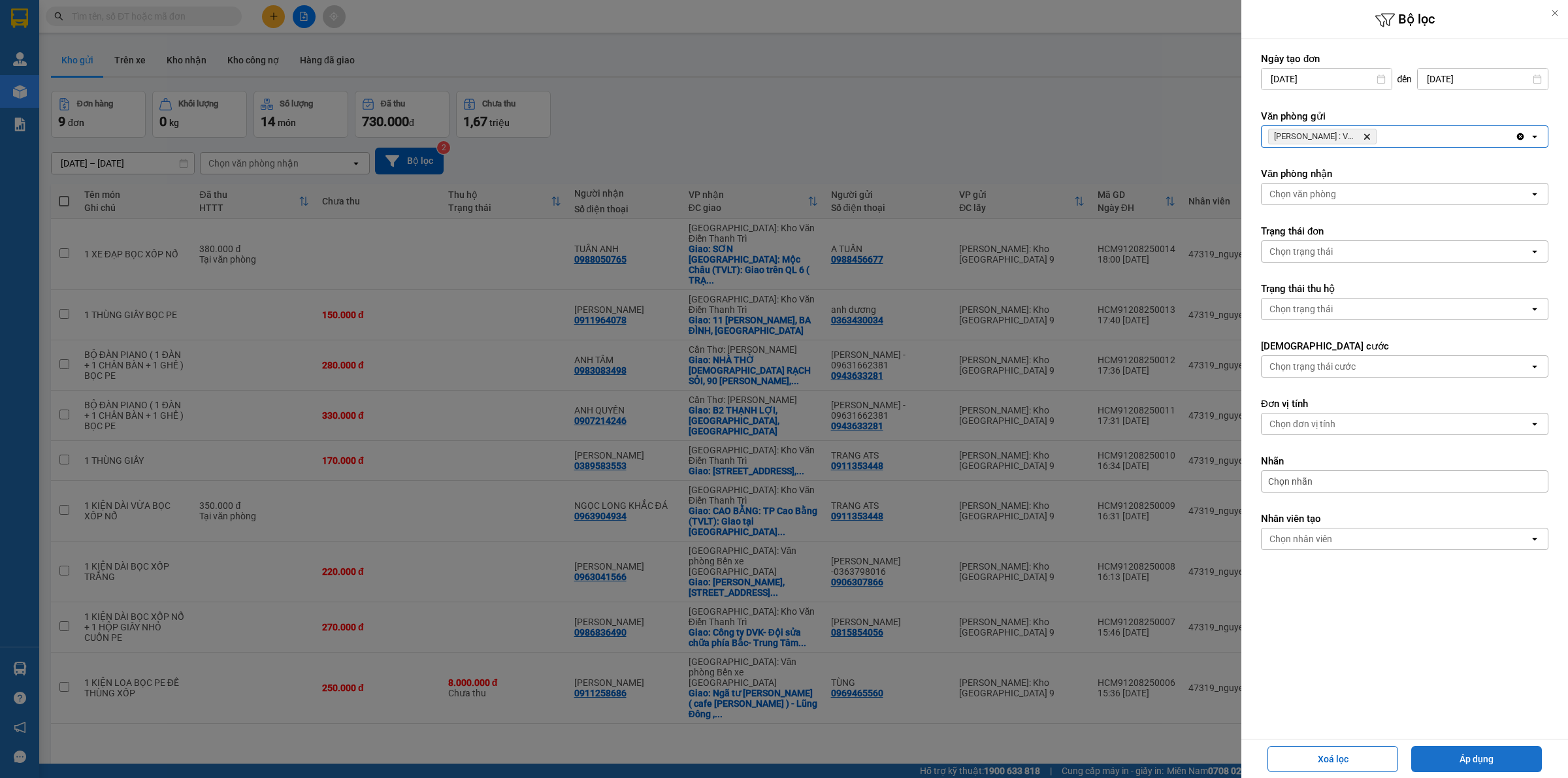
click at [1454, 750] on button "Áp dụng" at bounding box center [1476, 760] width 131 height 26
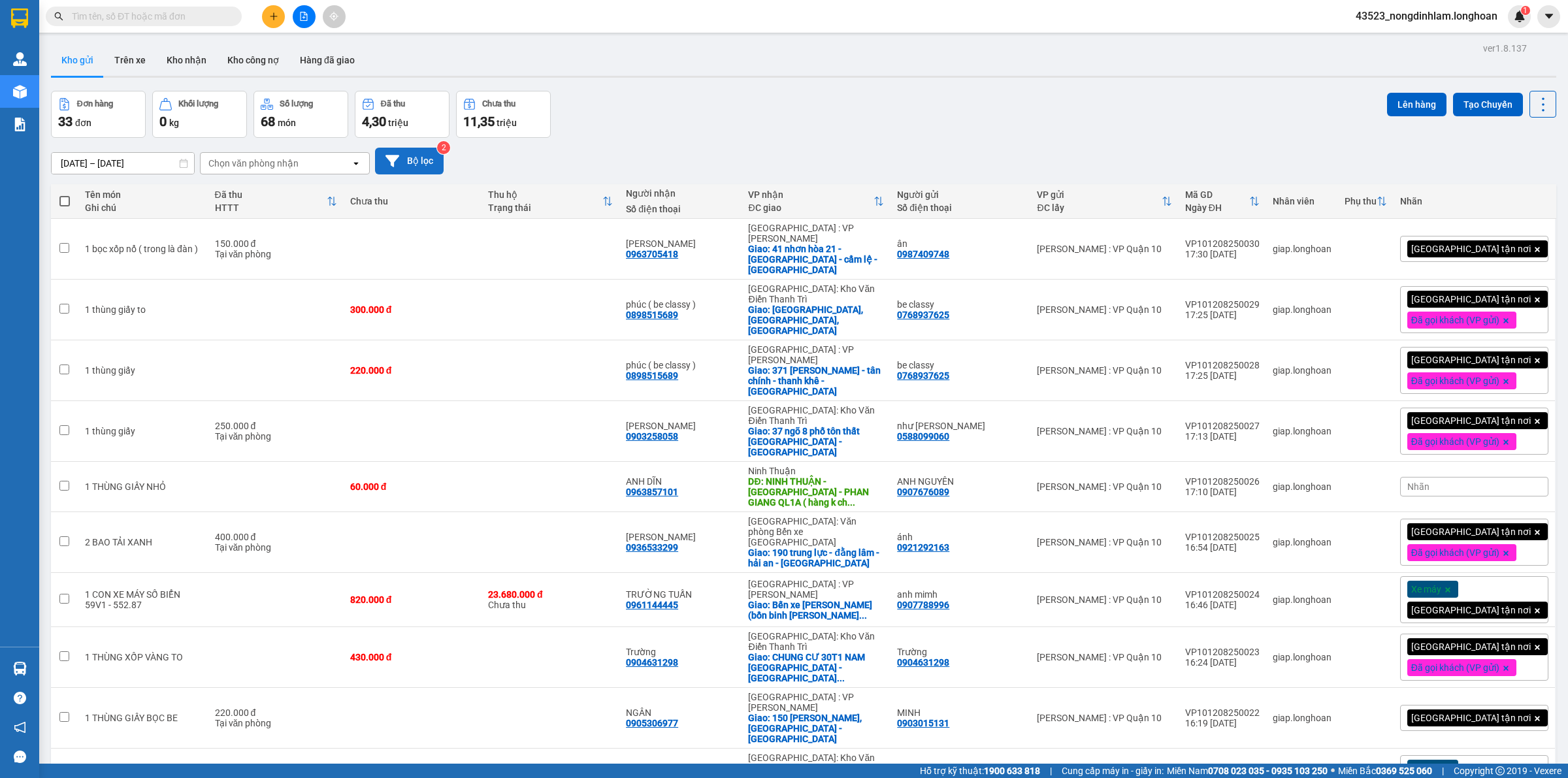
click at [420, 167] on button "Bộ lọc" at bounding box center [409, 161] width 68 height 27
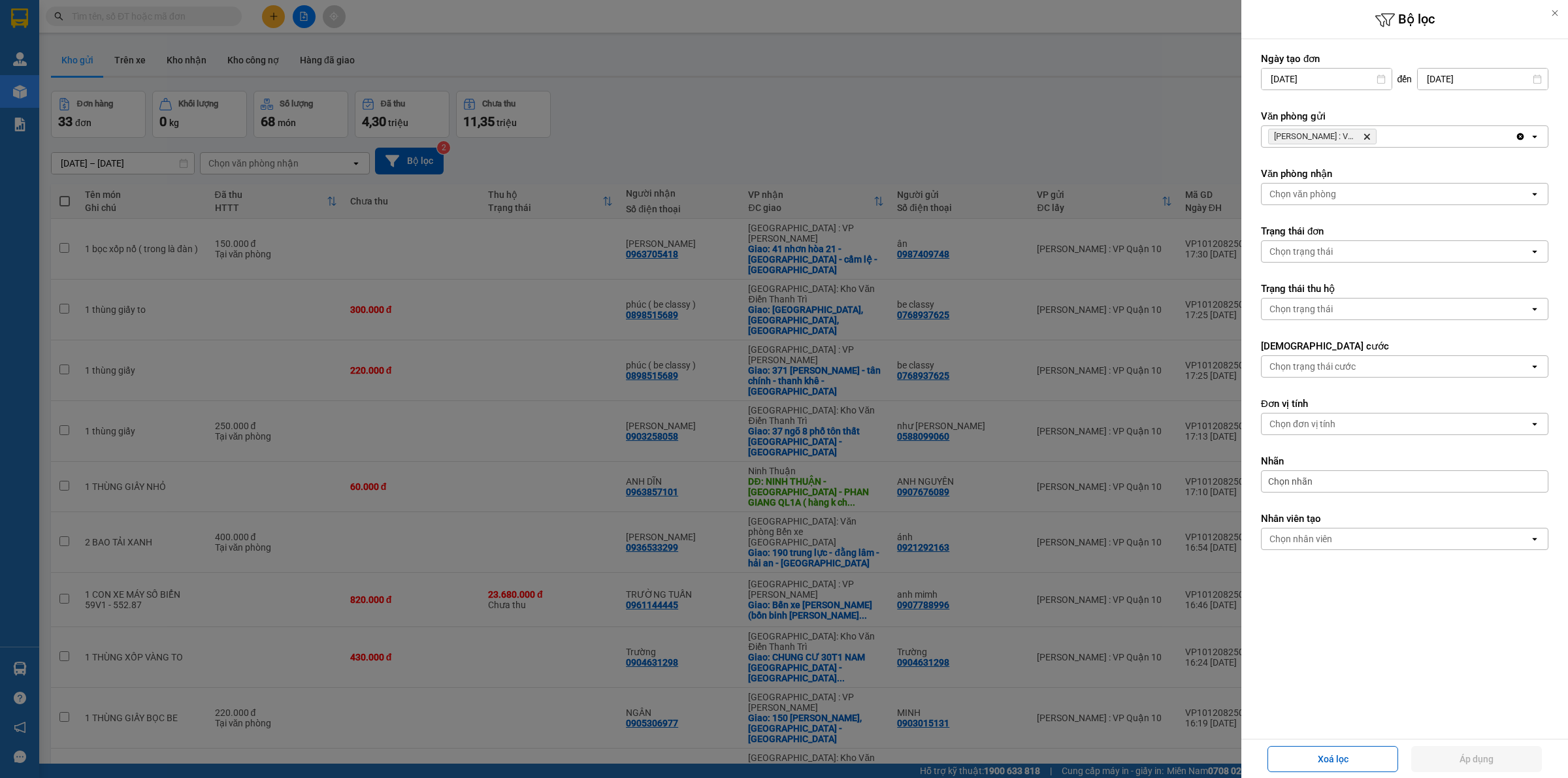
click at [1369, 138] on icon "Delete" at bounding box center [1367, 136] width 8 height 8
click at [1337, 135] on div "Chọn văn phòng" at bounding box center [1395, 137] width 268 height 21
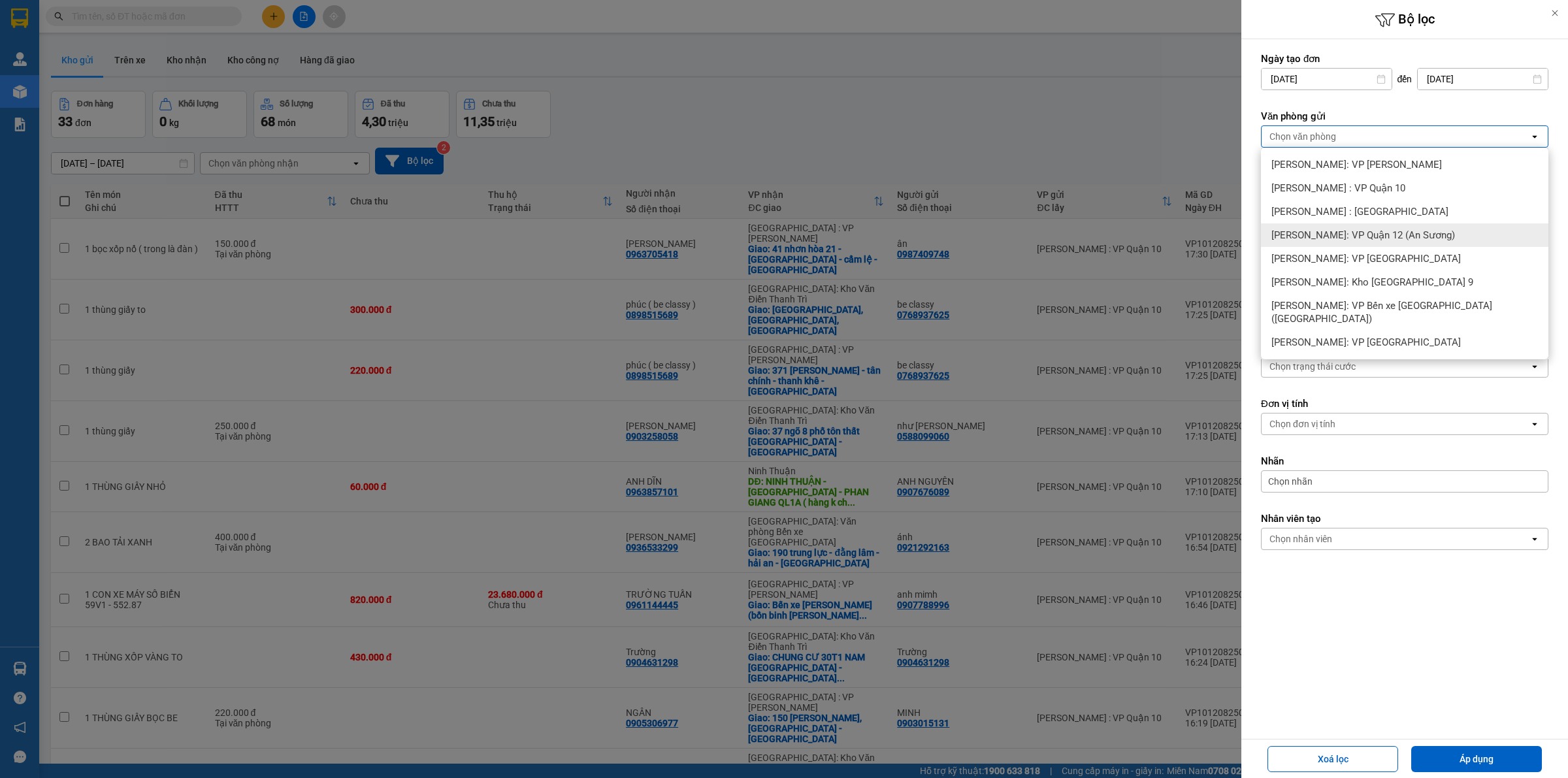
click at [1401, 230] on span "[PERSON_NAME]: VP Quận 12 (An Sương)" at bounding box center [1364, 235] width 184 height 13
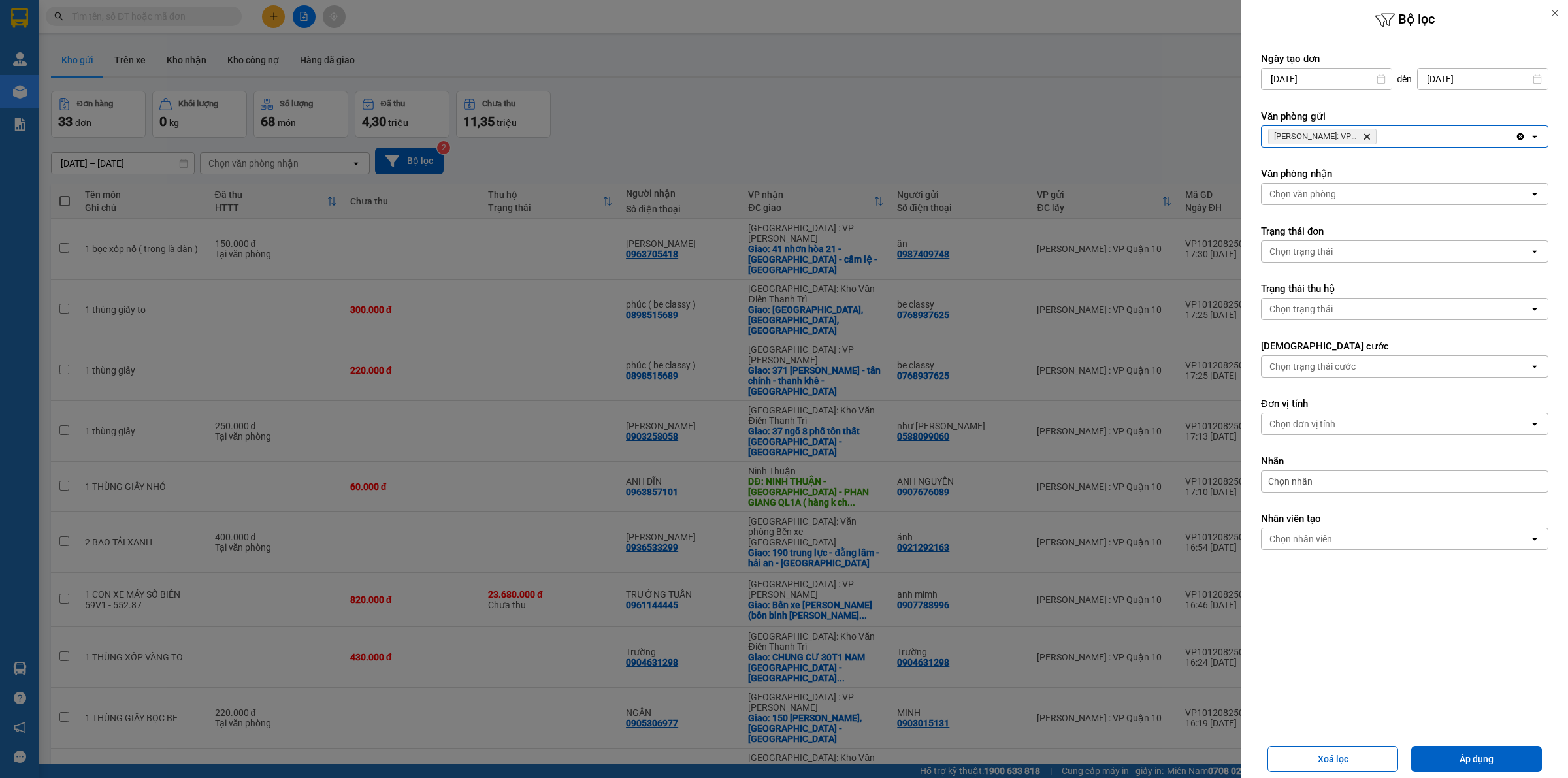
drag, startPoint x: 1495, startPoint y: 758, endPoint x: 1459, endPoint y: 725, distance: 48.8
click at [1495, 756] on button "Áp dụng" at bounding box center [1476, 760] width 131 height 26
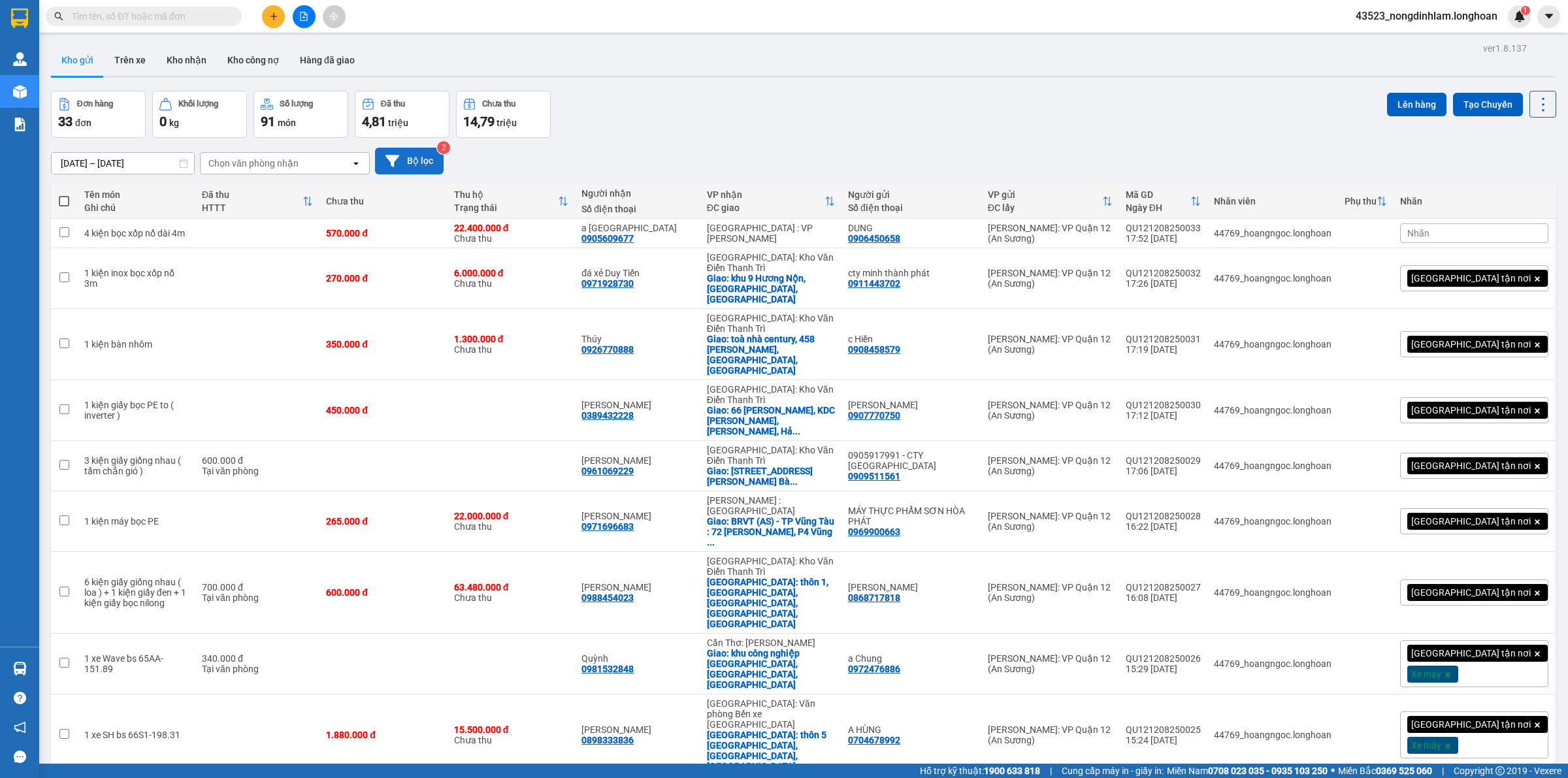
click at [410, 167] on button "Bộ lọc" at bounding box center [409, 161] width 68 height 27
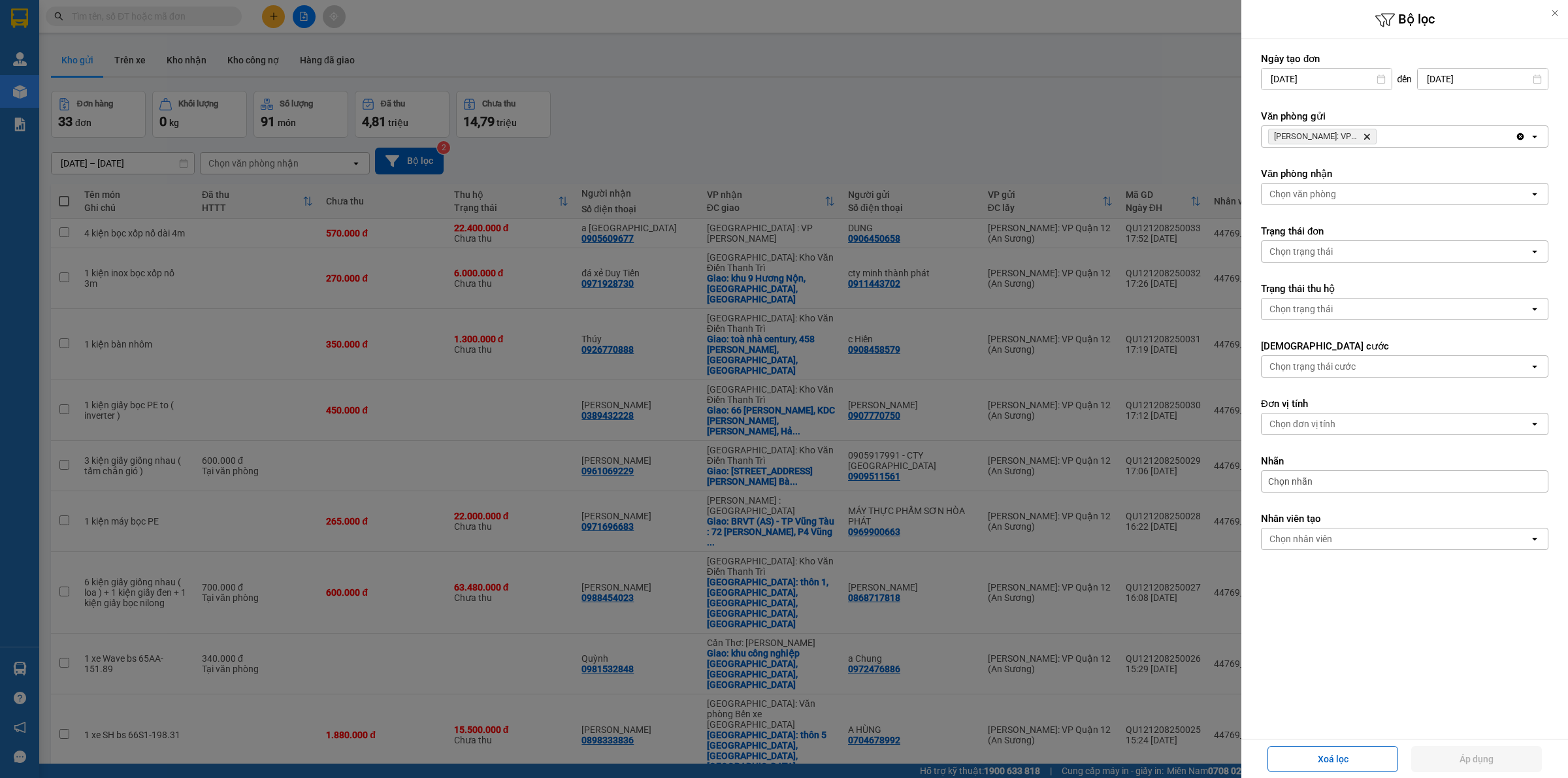
click at [1367, 141] on span "[PERSON_NAME]: VP Quận 12 (An Sương) [GEOGRAPHIC_DATA]" at bounding box center [1323, 137] width 109 height 16
click at [1366, 138] on icon "Delete" at bounding box center [1367, 136] width 8 height 8
click at [1343, 136] on div "Chọn văn phòng" at bounding box center [1395, 137] width 268 height 21
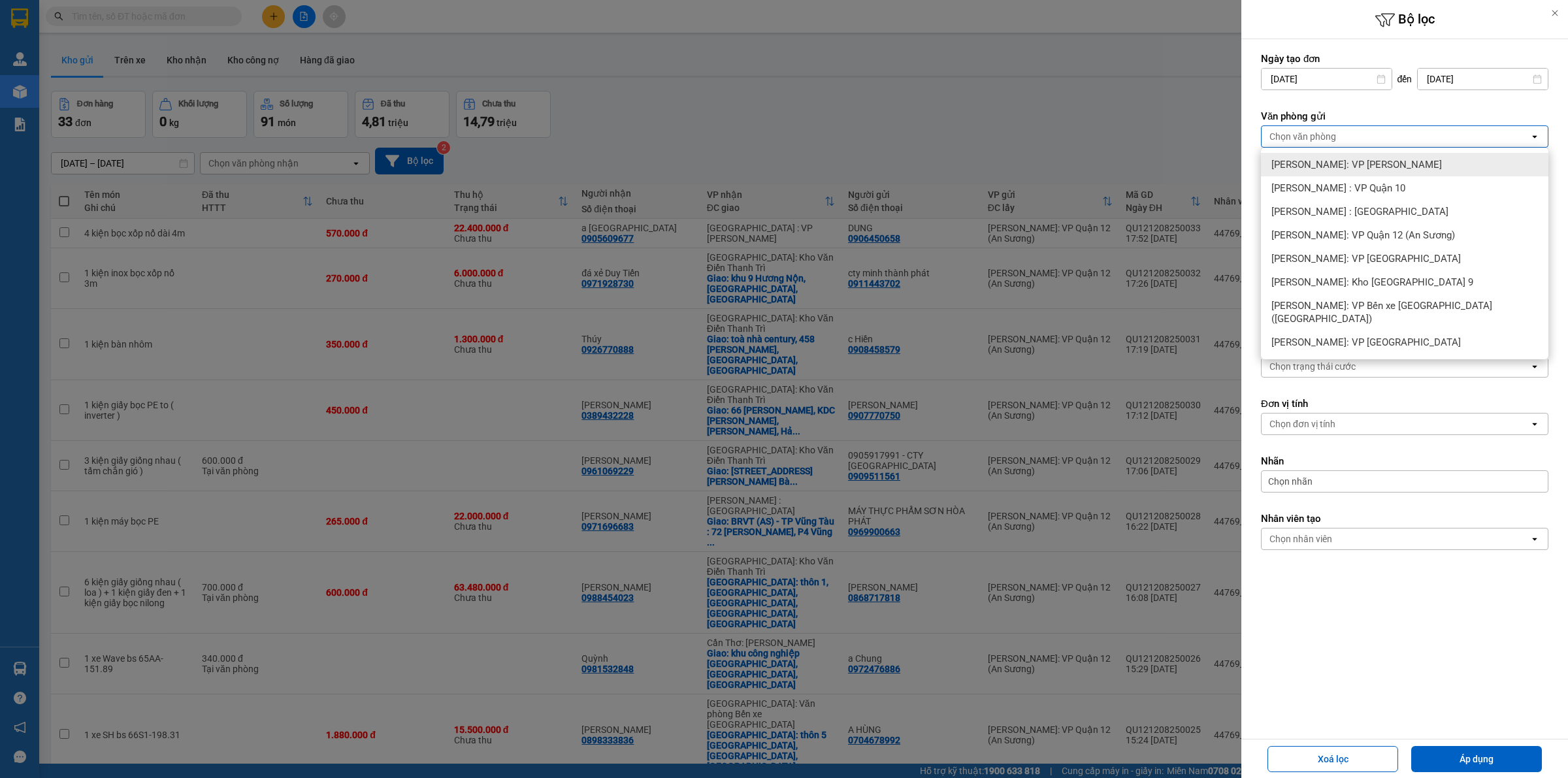
click at [1362, 161] on span "[PERSON_NAME]: VP [PERSON_NAME]" at bounding box center [1357, 165] width 171 height 13
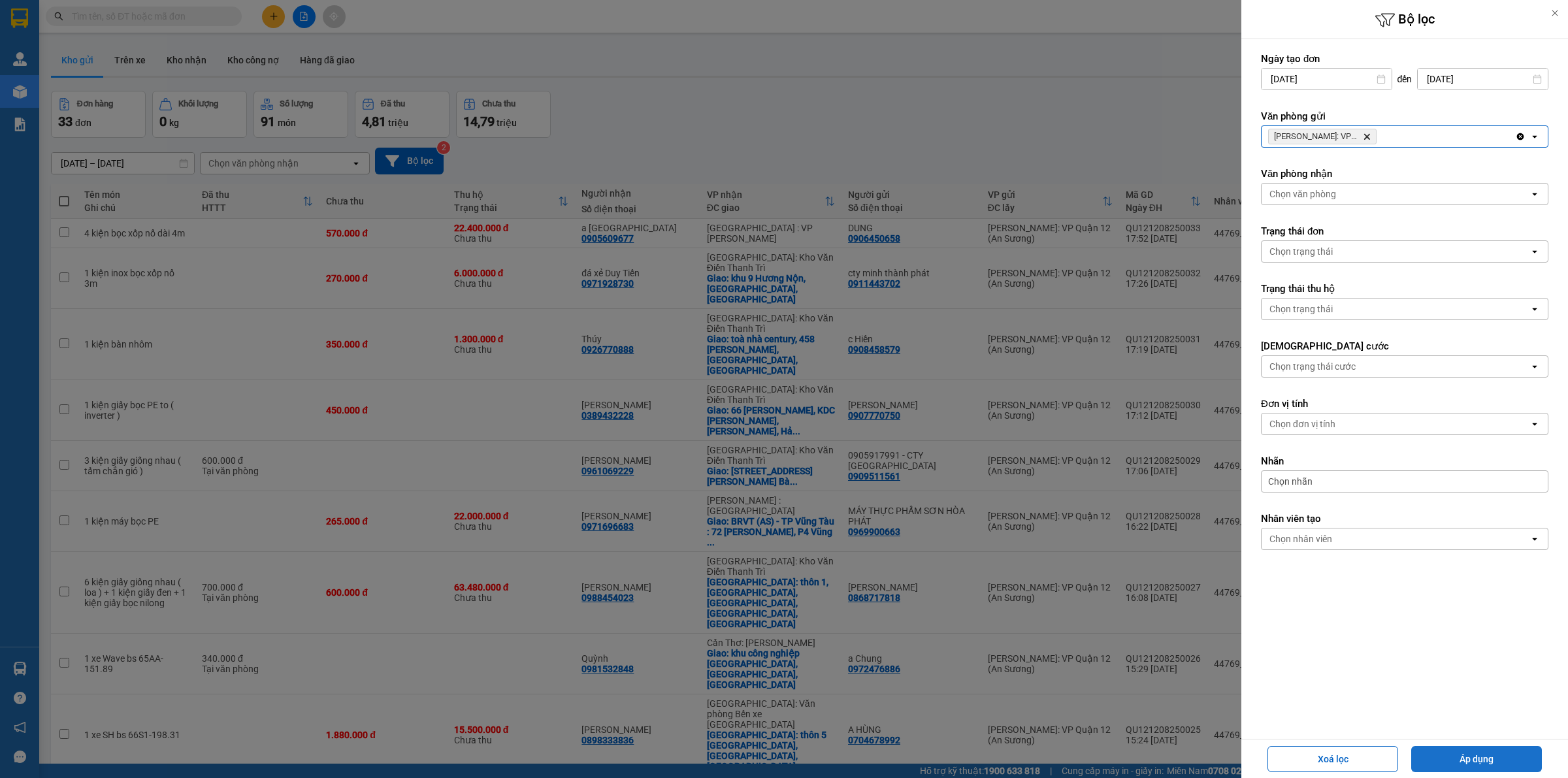
drag, startPoint x: 1465, startPoint y: 755, endPoint x: 1445, endPoint y: 749, distance: 20.9
click at [1466, 755] on button "Áp dụng" at bounding box center [1476, 760] width 131 height 26
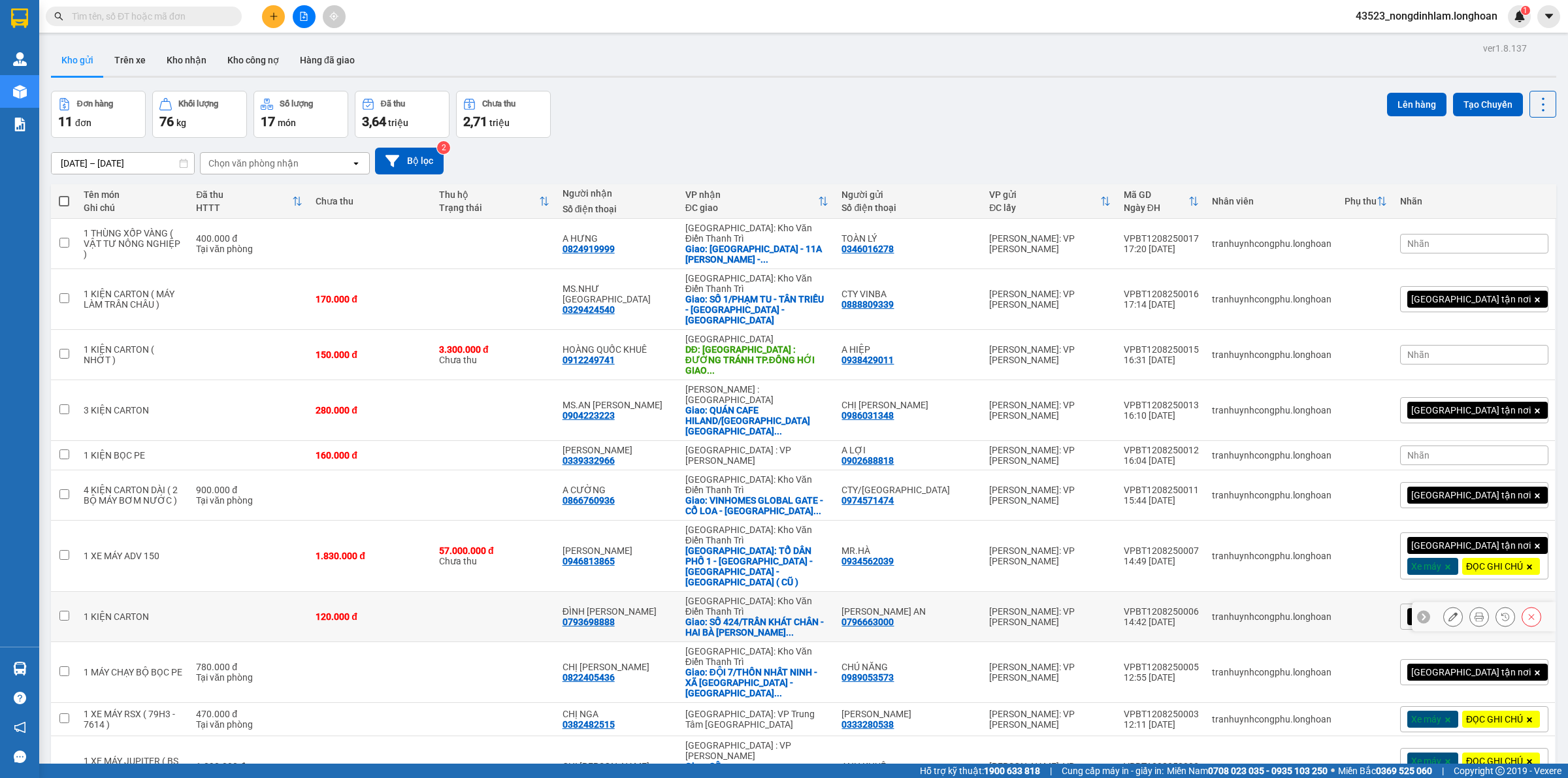
scroll to position [60, 0]
